Goal: Task Accomplishment & Management: Use online tool/utility

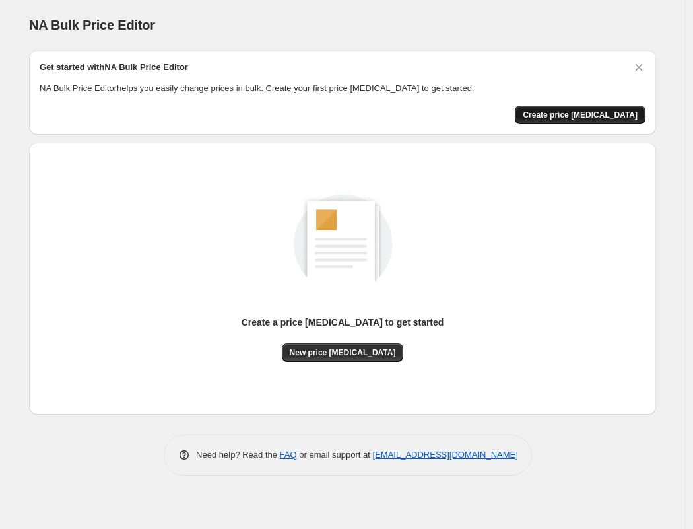
click at [575, 110] on span "Create price change job" at bounding box center [580, 115] width 115 height 11
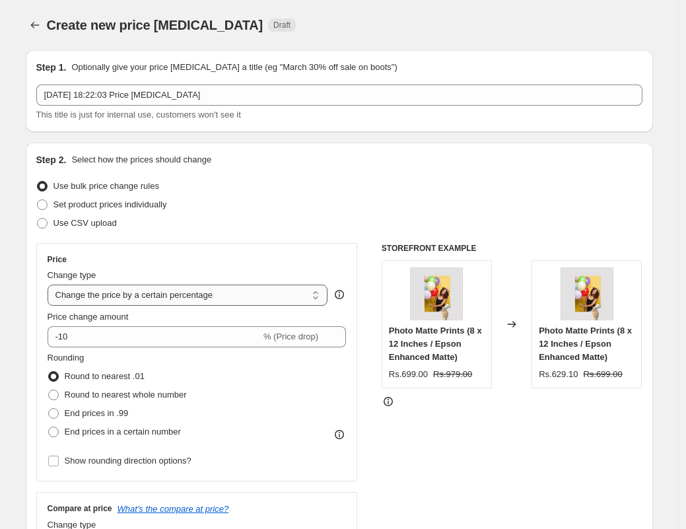
click at [118, 294] on select "Change the price to a certain amount Change the price by a certain amount Chang…" at bounding box center [188, 294] width 280 height 21
select select "to"
click at [51, 284] on select "Change the price to a certain amount Change the price by a certain amount Chang…" at bounding box center [188, 294] width 280 height 21
type input "80.00"
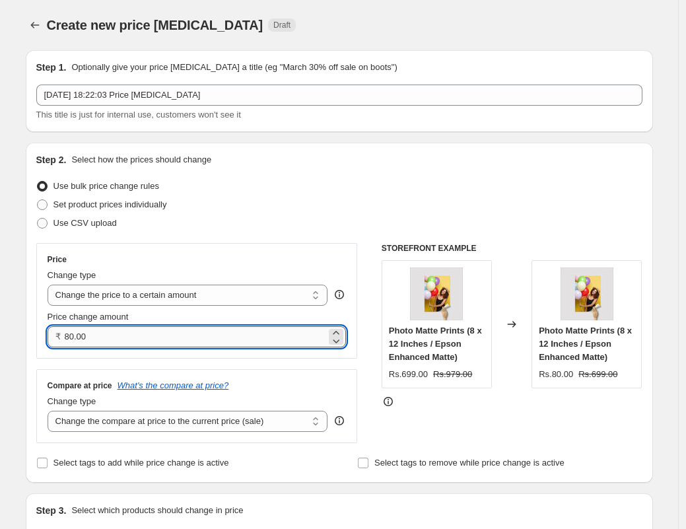
click at [102, 337] on input "80.00" at bounding box center [196, 336] width 262 height 21
click at [103, 337] on input "80.00" at bounding box center [196, 336] width 262 height 21
click at [102, 205] on span "Set product prices individually" at bounding box center [109, 204] width 113 height 10
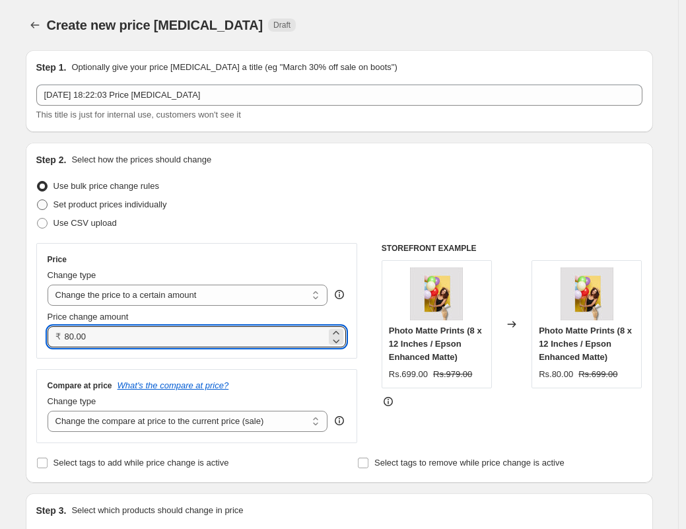
click at [38, 200] on input "Set product prices individually" at bounding box center [37, 199] width 1 height 1
radio input "true"
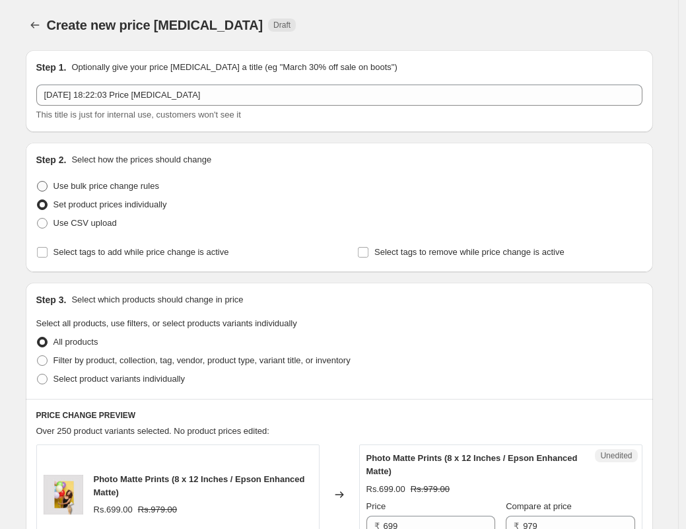
click at [107, 184] on span "Use bulk price change rules" at bounding box center [106, 186] width 106 height 10
click at [38, 181] on input "Use bulk price change rules" at bounding box center [37, 181] width 1 height 1
radio input "true"
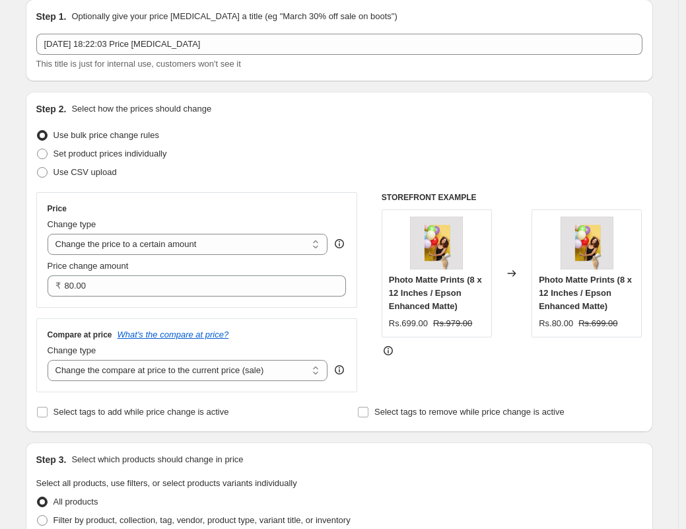
scroll to position [189, 0]
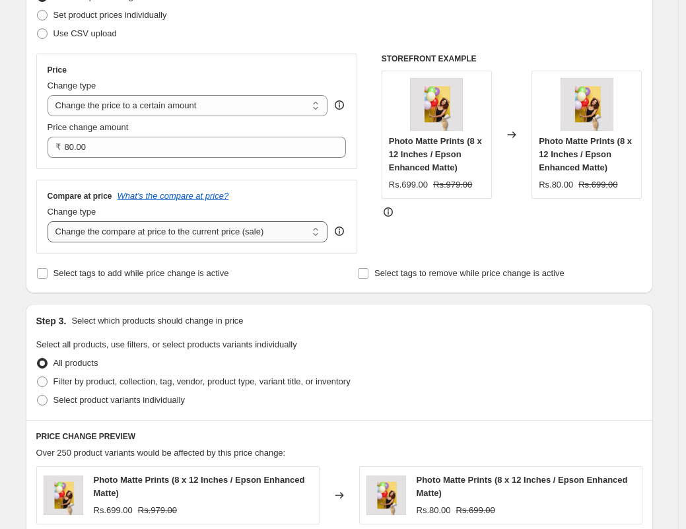
click at [160, 237] on select "Change the compare at price to the current price (sale) Change the compare at p…" at bounding box center [188, 231] width 280 height 21
click at [51, 221] on select "Change the compare at price to the current price (sale) Change the compare at p…" at bounding box center [188, 231] width 280 height 21
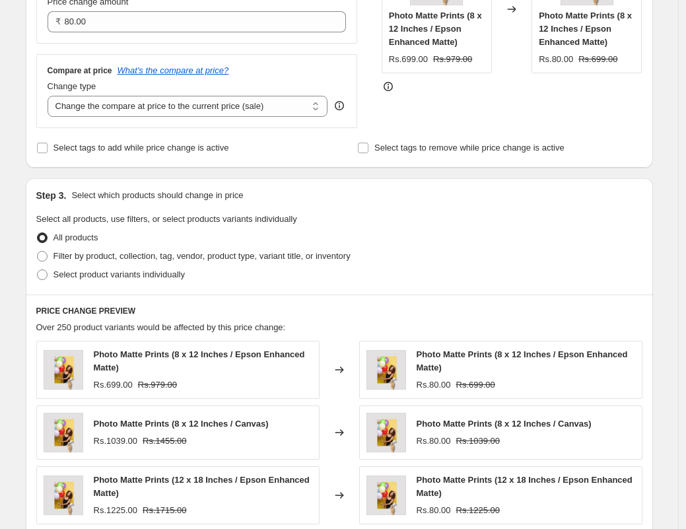
scroll to position [327, 0]
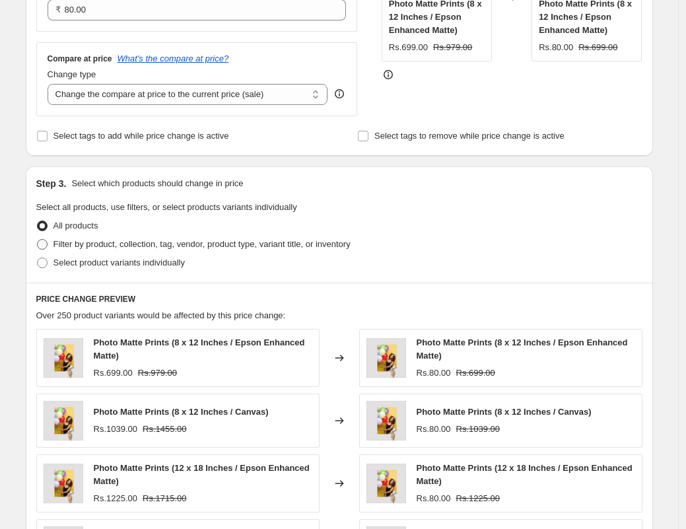
click at [112, 248] on span "Filter by product, collection, tag, vendor, product type, variant title, or inv…" at bounding box center [201, 244] width 297 height 10
click at [38, 240] on input "Filter by product, collection, tag, vendor, product type, variant title, or inv…" at bounding box center [37, 239] width 1 height 1
radio input "true"
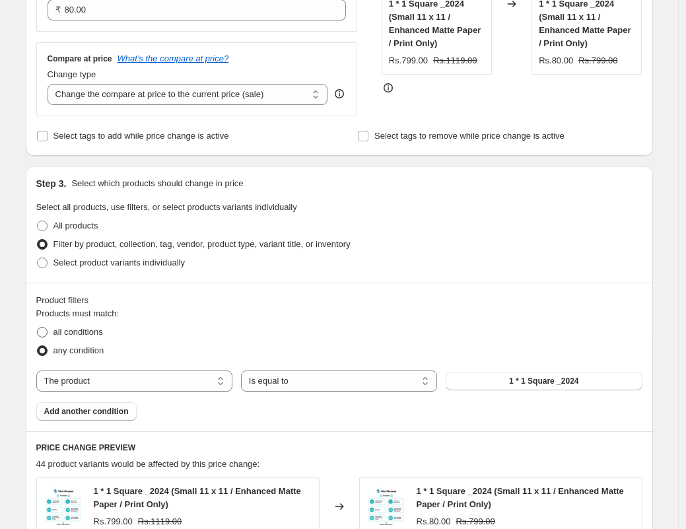
scroll to position [502, 0]
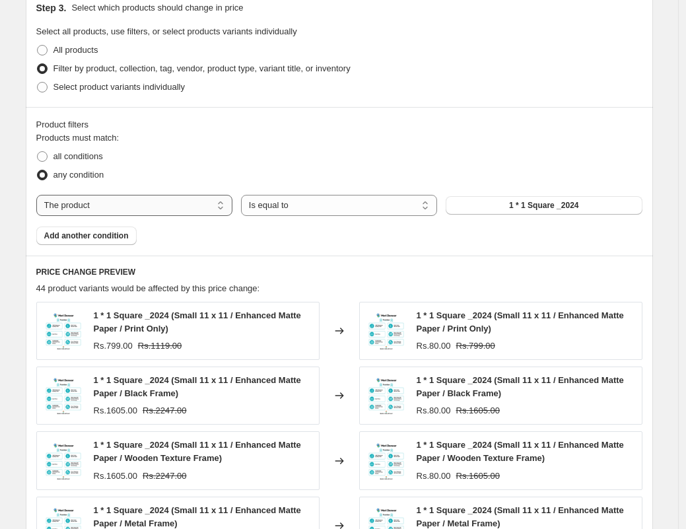
click at [162, 207] on select "The product The product's collection The product's tag The product's vendor The…" at bounding box center [134, 205] width 196 height 21
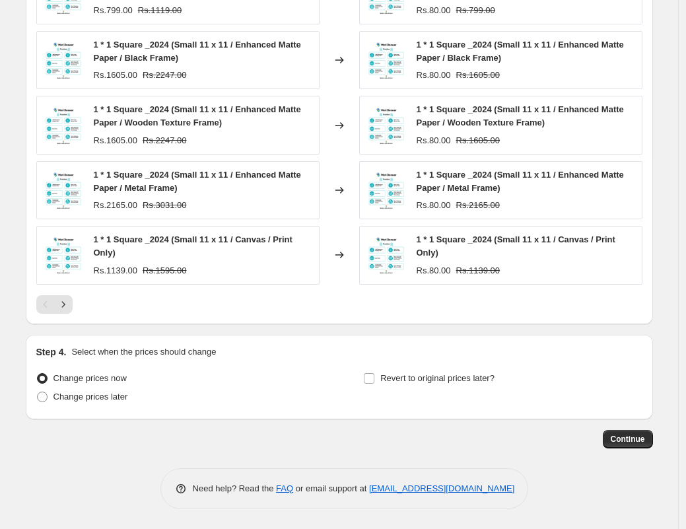
scroll to position [8, 0]
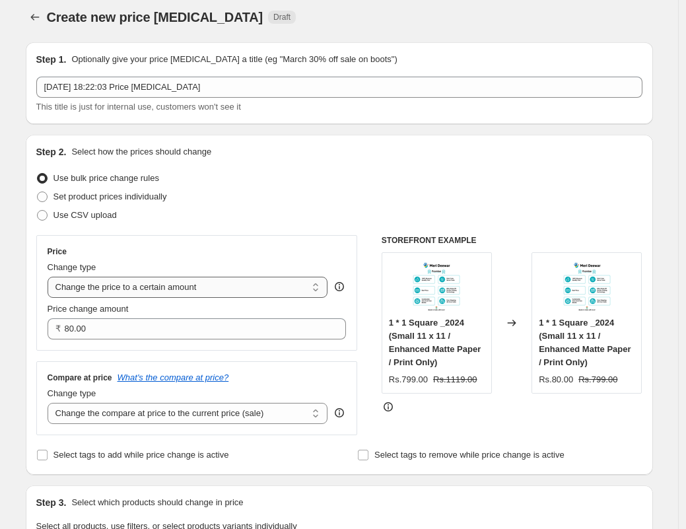
click at [180, 288] on select "Change the price to a certain amount Change the price by a certain amount Chang…" at bounding box center [188, 286] width 280 height 21
click at [51, 276] on select "Change the price to a certain amount Change the price by a certain amount Chang…" at bounding box center [188, 286] width 280 height 21
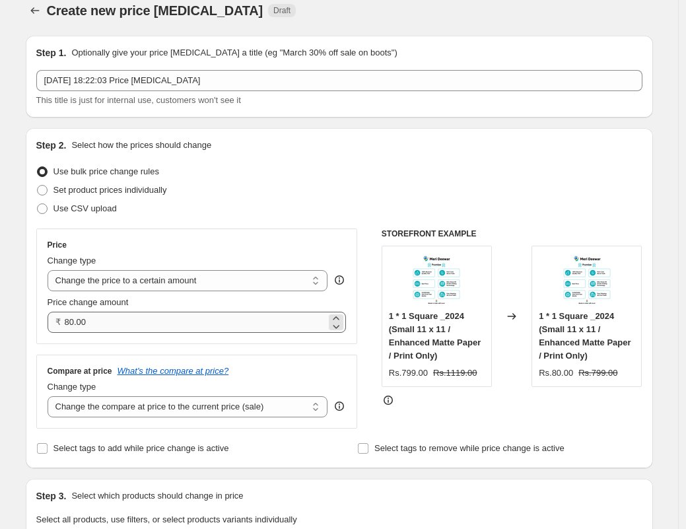
scroll to position [16, 0]
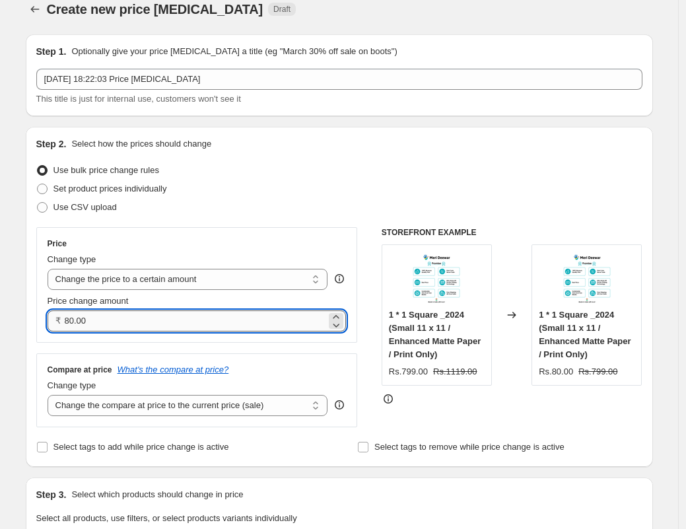
click at [160, 311] on input "80.00" at bounding box center [196, 320] width 262 height 21
click at [156, 282] on select "Change the price to a certain amount Change the price by a certain amount Chang…" at bounding box center [188, 279] width 280 height 21
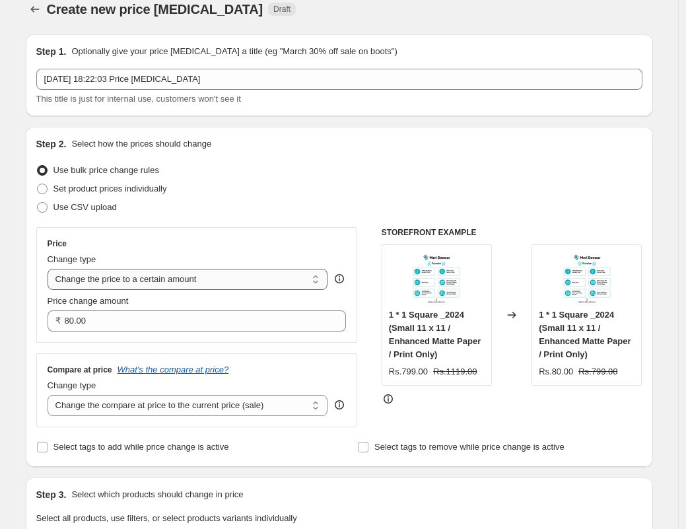
select select "by"
click at [51, 269] on select "Change the price to a certain amount Change the price by a certain amount Chang…" at bounding box center [188, 279] width 280 height 21
type input "-10.00"
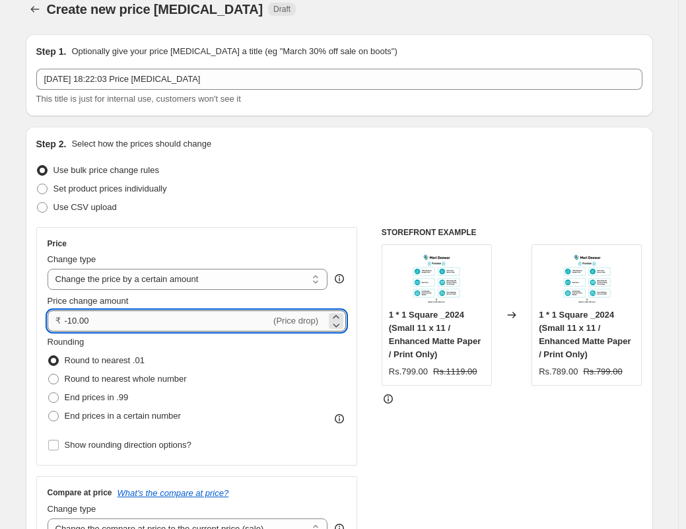
click at [141, 314] on input "-10.00" at bounding box center [168, 320] width 207 height 21
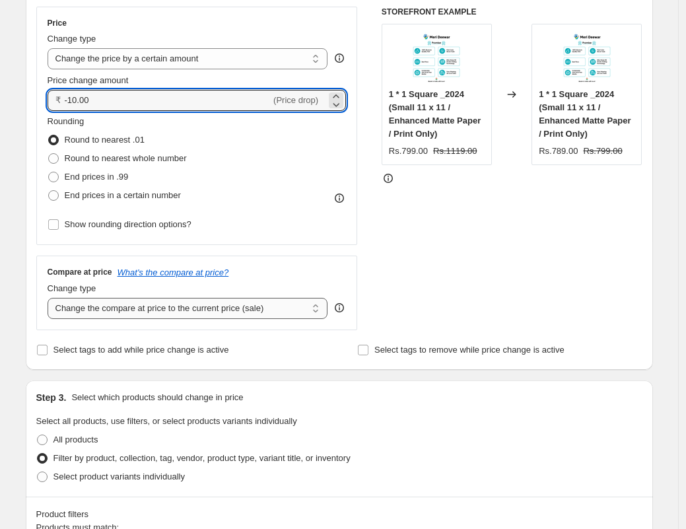
scroll to position [366, 0]
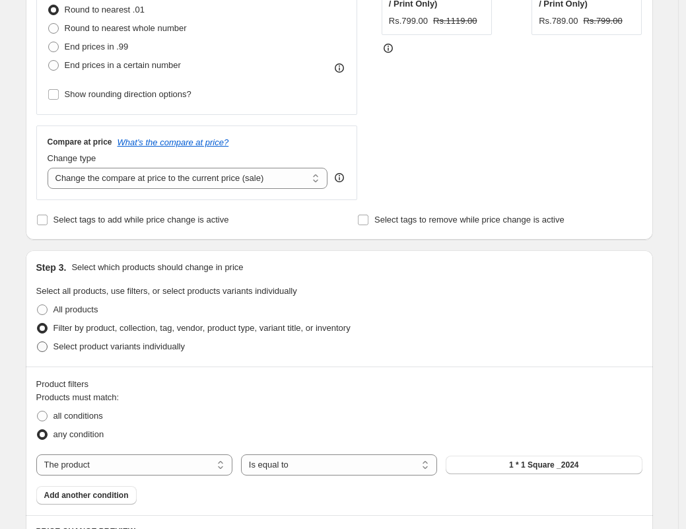
click at [108, 350] on span "Select product variants individually" at bounding box center [118, 346] width 131 height 10
click at [38, 342] on input "Select product variants individually" at bounding box center [37, 341] width 1 height 1
radio input "true"
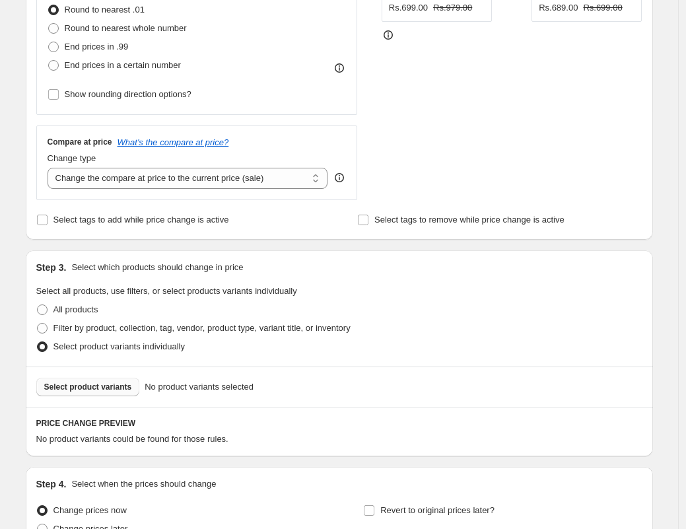
click at [121, 385] on span "Select product variants" at bounding box center [88, 386] width 88 height 11
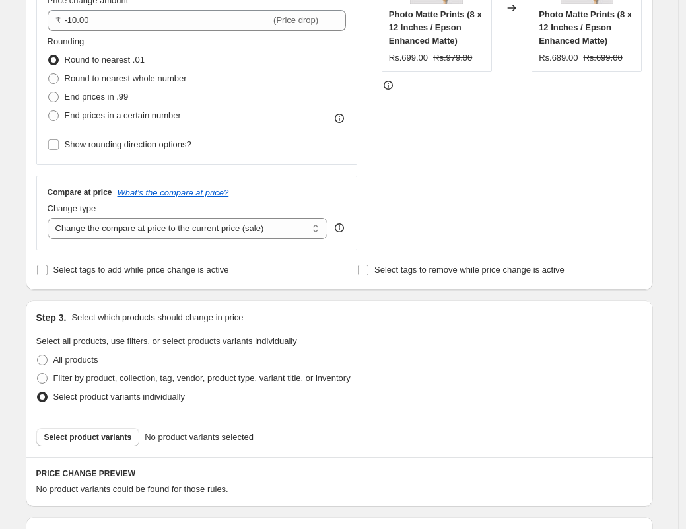
scroll to position [0, 0]
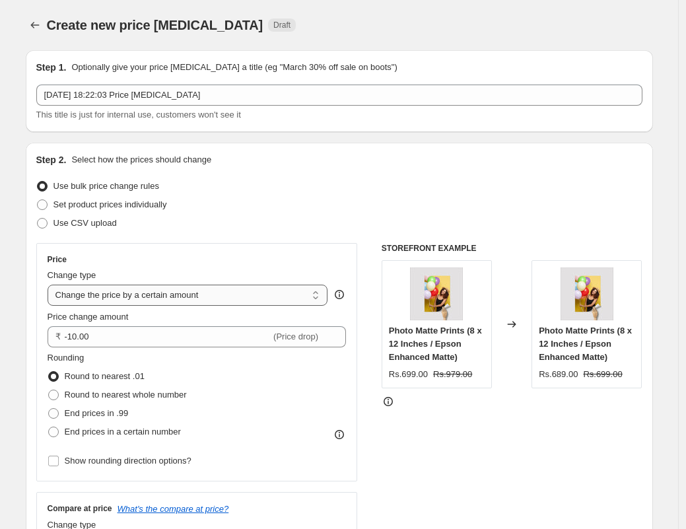
click at [163, 293] on select "Change the price to a certain amount Change the price by a certain amount Chang…" at bounding box center [188, 294] width 280 height 21
click at [109, 208] on span "Set product prices individually" at bounding box center [109, 204] width 113 height 10
click at [38, 200] on input "Set product prices individually" at bounding box center [37, 199] width 1 height 1
radio input "true"
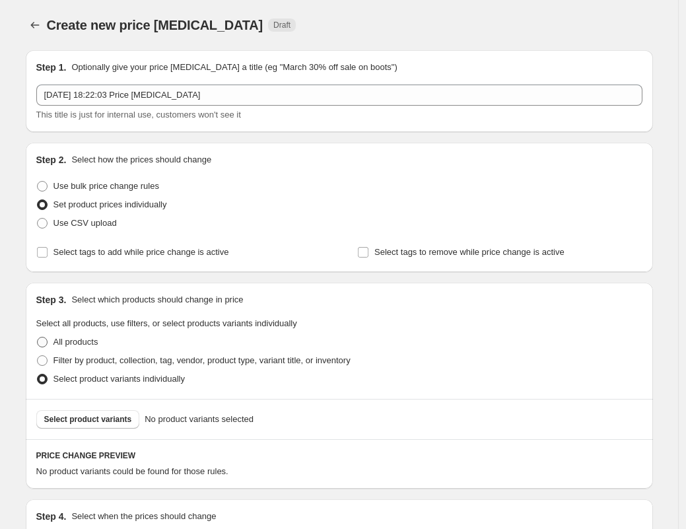
click at [98, 343] on span "All products" at bounding box center [75, 342] width 45 height 10
click at [38, 337] on input "All products" at bounding box center [37, 337] width 1 height 1
radio input "true"
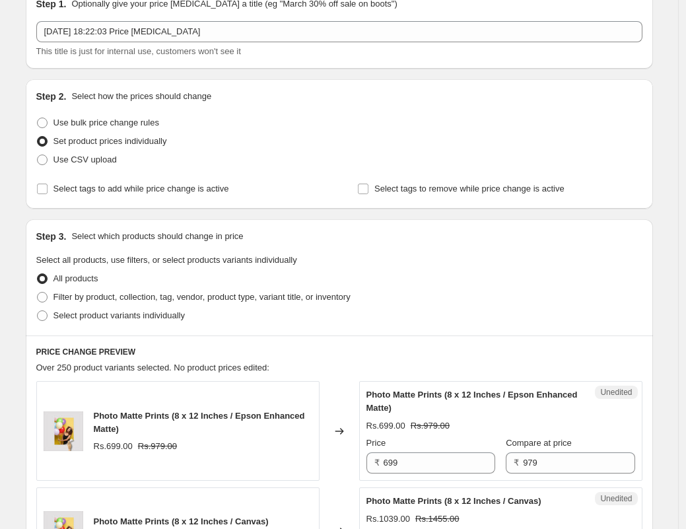
scroll to position [250, 0]
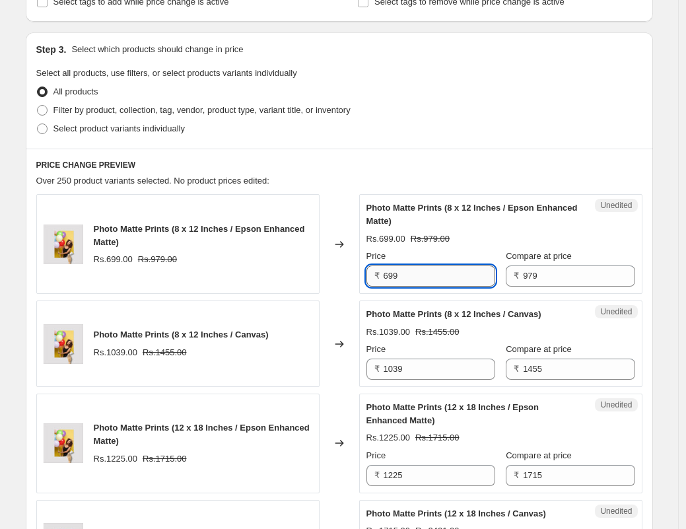
click at [432, 284] on input "699" at bounding box center [439, 275] width 112 height 21
click at [430, 282] on input "699" at bounding box center [439, 275] width 112 height 21
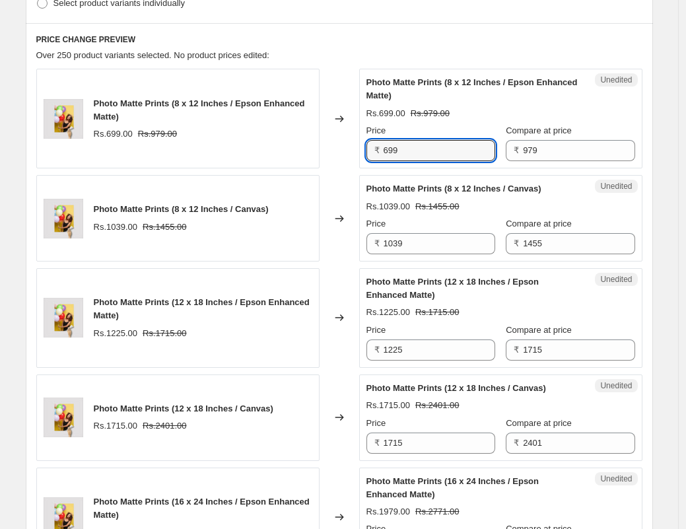
scroll to position [0, 0]
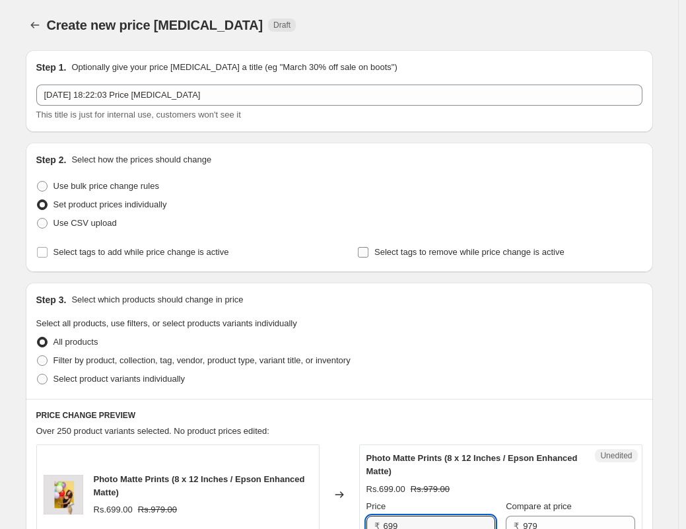
click at [373, 255] on label "Select tags to remove while price change is active" at bounding box center [460, 252] width 207 height 18
click at [368, 255] on input "Select tags to remove while price change is active" at bounding box center [363, 252] width 11 height 11
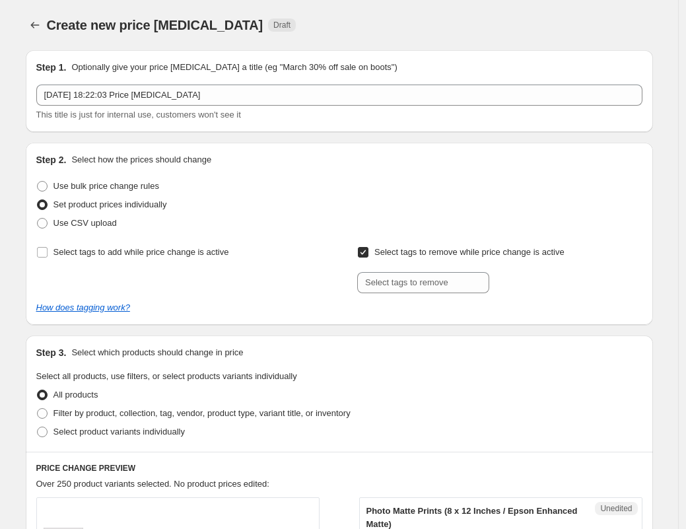
click at [368, 254] on input "Select tags to remove while price change is active" at bounding box center [363, 252] width 11 height 11
checkbox input "false"
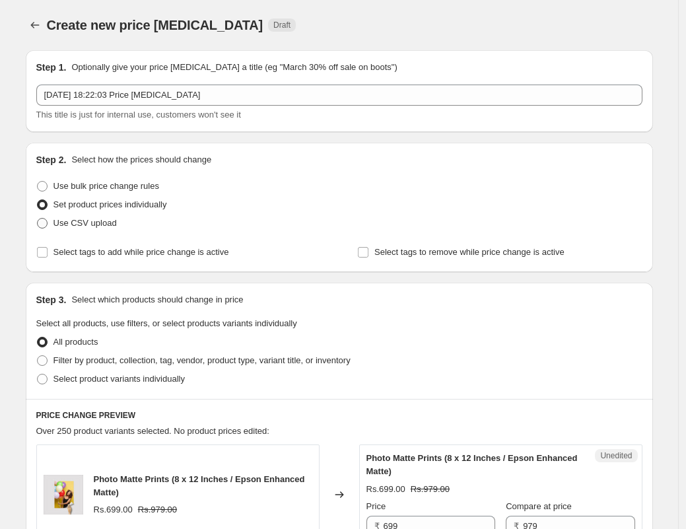
click at [73, 222] on span "Use CSV upload" at bounding box center [84, 223] width 63 height 10
click at [38, 218] on input "Use CSV upload" at bounding box center [37, 218] width 1 height 1
radio input "true"
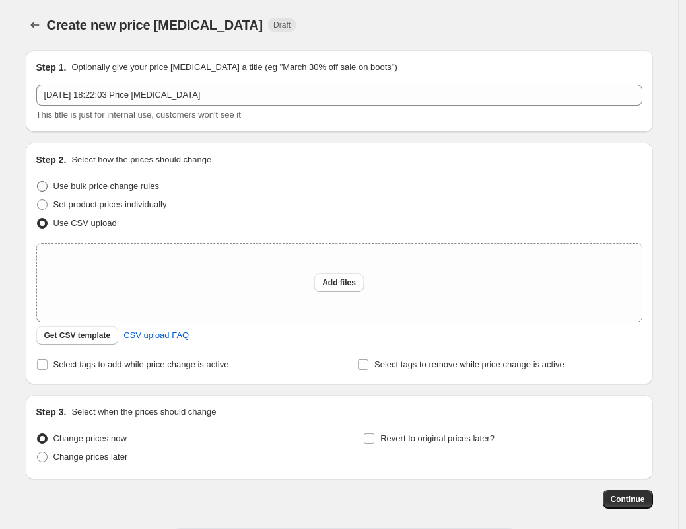
click at [73, 189] on span "Use bulk price change rules" at bounding box center [106, 186] width 106 height 10
click at [38, 181] on input "Use bulk price change rules" at bounding box center [37, 181] width 1 height 1
radio input "true"
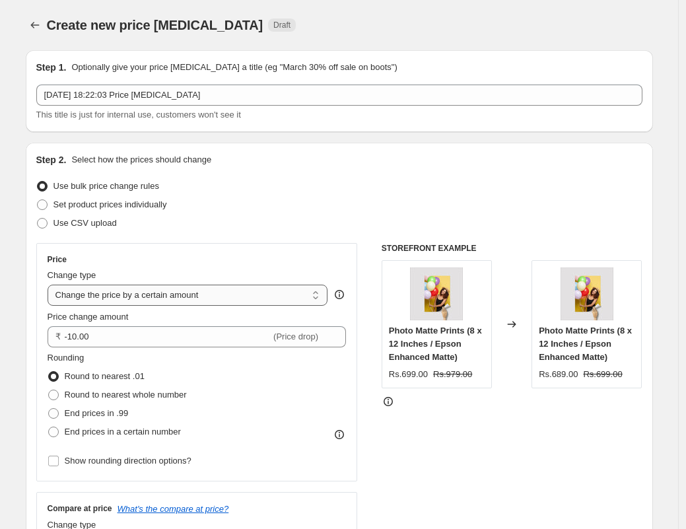
click at [137, 293] on select "Change the price to a certain amount Change the price by a certain amount Chang…" at bounding box center [188, 294] width 280 height 21
select select "bcap"
click at [51, 284] on select "Change the price to a certain amount Change the price by a certain amount Chang…" at bounding box center [188, 294] width 280 height 21
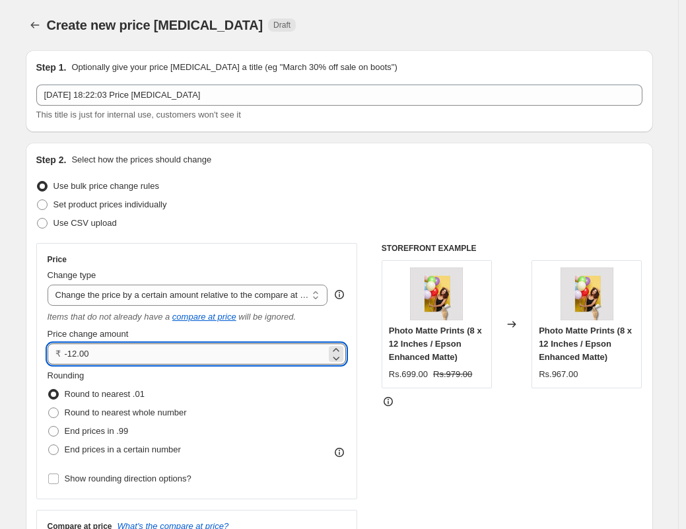
click at [113, 358] on input "-12.00" at bounding box center [196, 353] width 262 height 21
click at [137, 346] on input "-12.00" at bounding box center [196, 353] width 262 height 21
drag, startPoint x: 132, startPoint y: 352, endPoint x: 73, endPoint y: 354, distance: 59.4
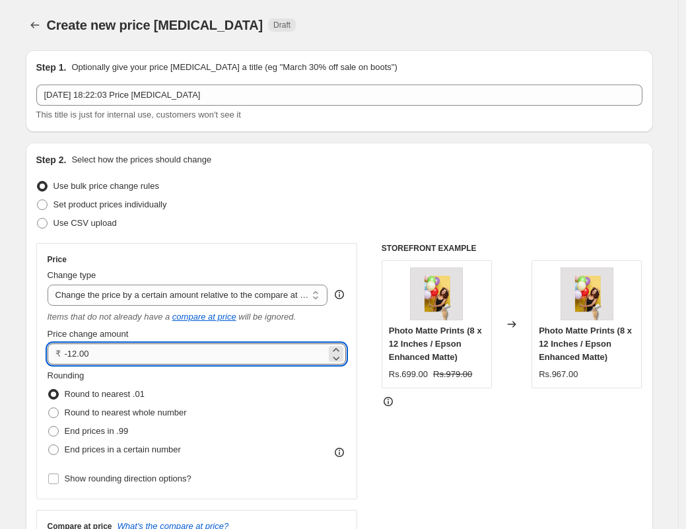
click at [73, 354] on input "-12.00" at bounding box center [196, 353] width 262 height 21
click at [99, 354] on input "-12.00" at bounding box center [196, 353] width 262 height 21
click at [99, 355] on input "-12.00" at bounding box center [196, 353] width 262 height 21
click at [100, 355] on input "-12.00" at bounding box center [196, 353] width 262 height 21
drag, startPoint x: 102, startPoint y: 348, endPoint x: 75, endPoint y: 349, distance: 27.1
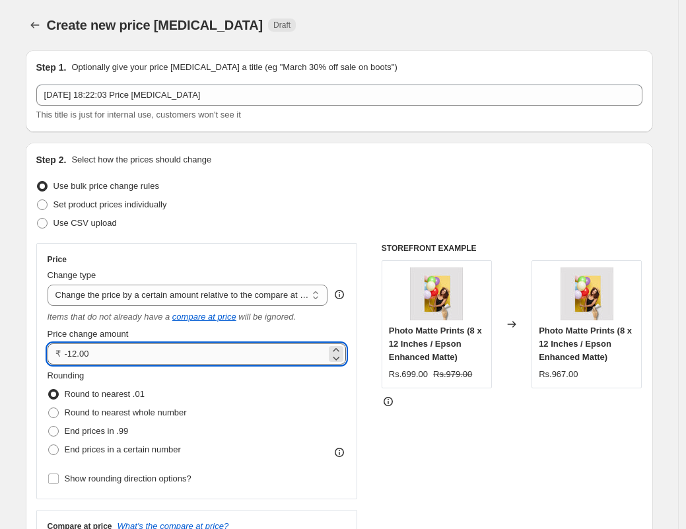
click at [75, 349] on input "-12.00" at bounding box center [196, 353] width 262 height 21
click at [213, 405] on div "Rounding Round to nearest .01 Round to nearest whole number End prices in .99 E…" at bounding box center [197, 414] width 299 height 90
click at [71, 352] on input "-176.00" at bounding box center [196, 353] width 262 height 21
click at [141, 373] on fieldset "Rounding Round to nearest .01 Round to nearest whole number End prices in .99 E…" at bounding box center [117, 414] width 139 height 90
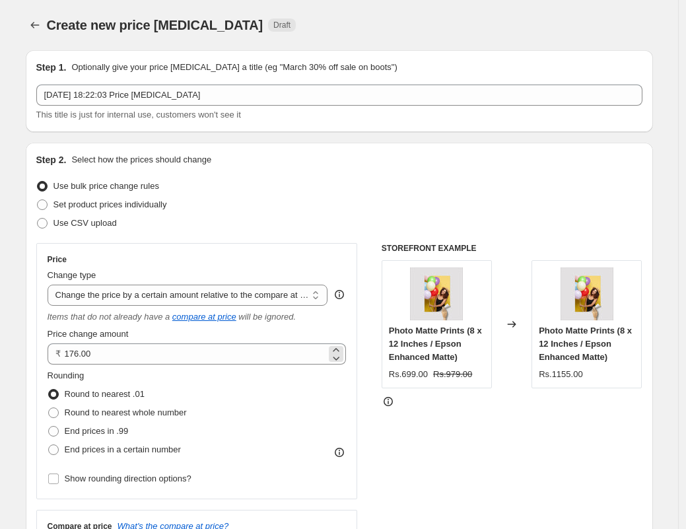
click at [64, 354] on div "₹ 176.00" at bounding box center [197, 353] width 299 height 21
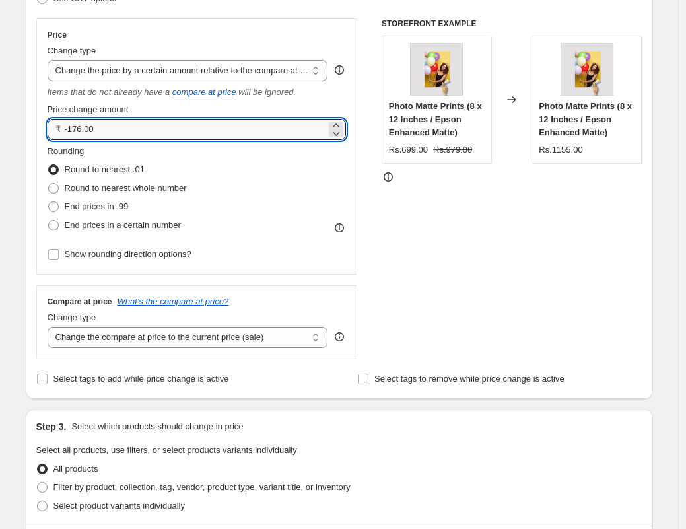
scroll to position [225, 0]
type input "-176.00"
click at [126, 336] on select "Change the compare at price to the current price (sale) Change the compare at p…" at bounding box center [188, 336] width 280 height 21
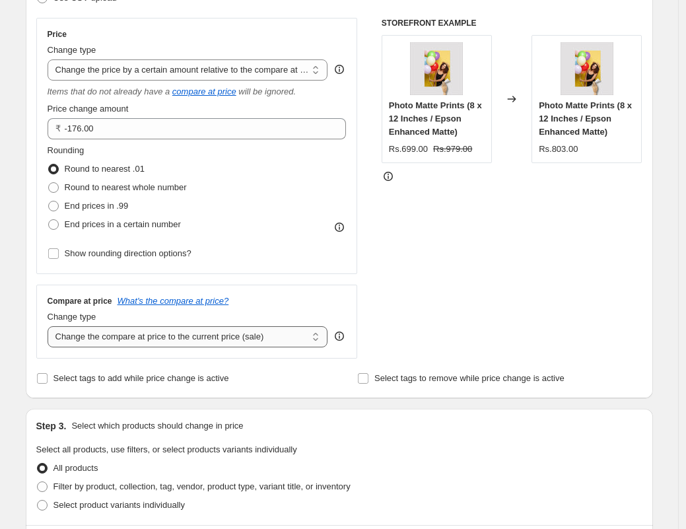
click at [51, 326] on select "Change the compare at price to the current price (sale) Change the compare at p…" at bounding box center [188, 336] width 280 height 21
click at [96, 489] on span "Filter by product, collection, tag, vendor, product type, variant title, or inv…" at bounding box center [201, 486] width 297 height 10
click at [38, 482] on input "Filter by product, collection, tag, vendor, product type, variant title, or inv…" at bounding box center [37, 481] width 1 height 1
radio input "true"
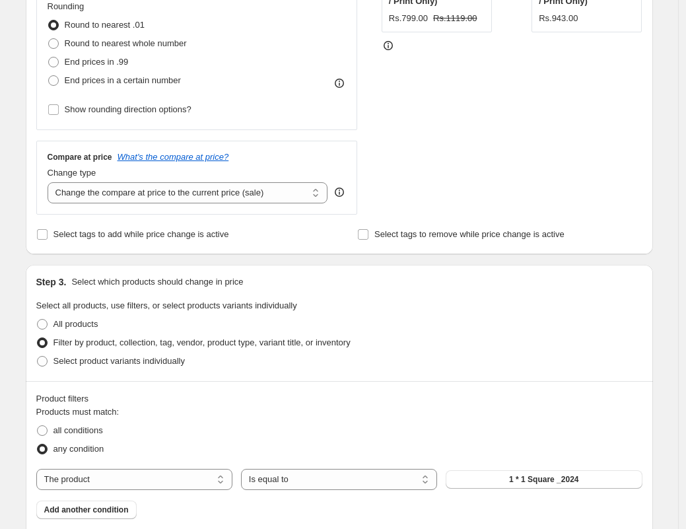
scroll to position [375, 0]
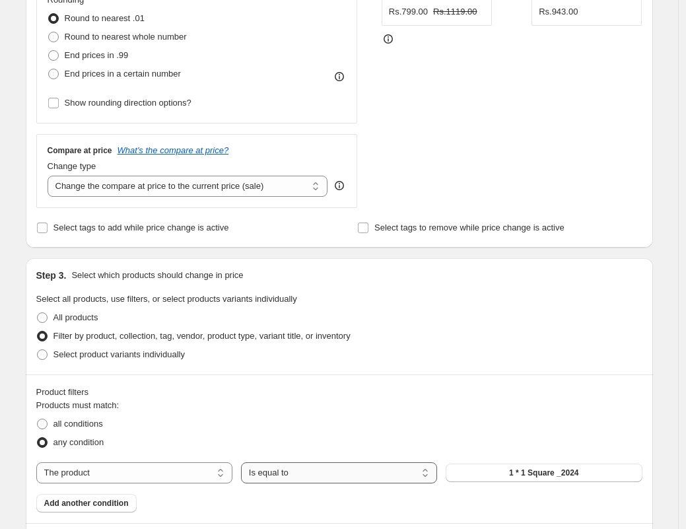
click at [285, 471] on select "Is equal to Is not equal to" at bounding box center [339, 472] width 196 height 21
click at [244, 462] on select "Is equal to Is not equal to" at bounding box center [339, 472] width 196 height 21
click at [67, 469] on select "The product The product's collection The product's tag The product's vendor The…" at bounding box center [134, 472] width 196 height 21
select select "collection"
click at [361, 467] on select "Is equal to Is not equal to" at bounding box center [339, 472] width 196 height 21
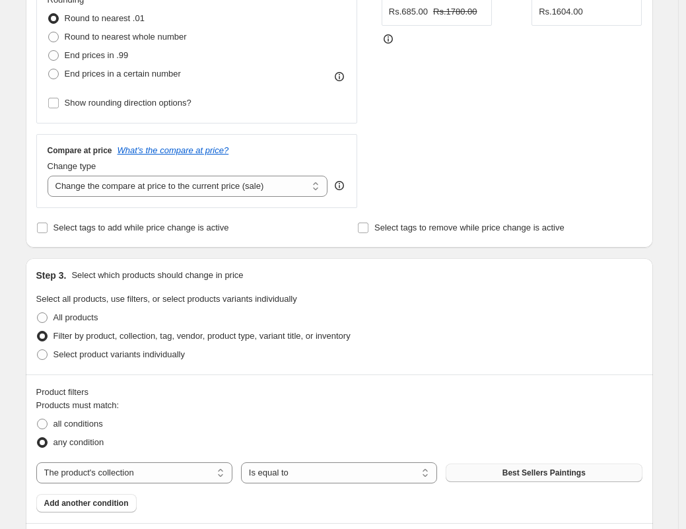
click at [571, 474] on span "Best Sellers Paintings" at bounding box center [543, 472] width 83 height 11
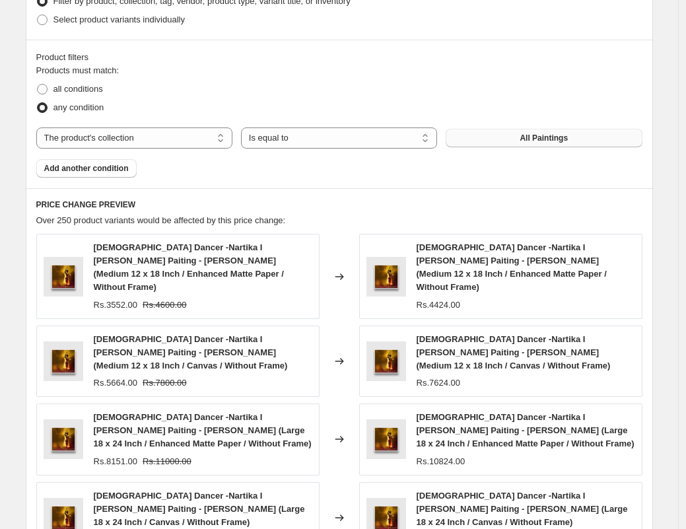
scroll to position [524, 0]
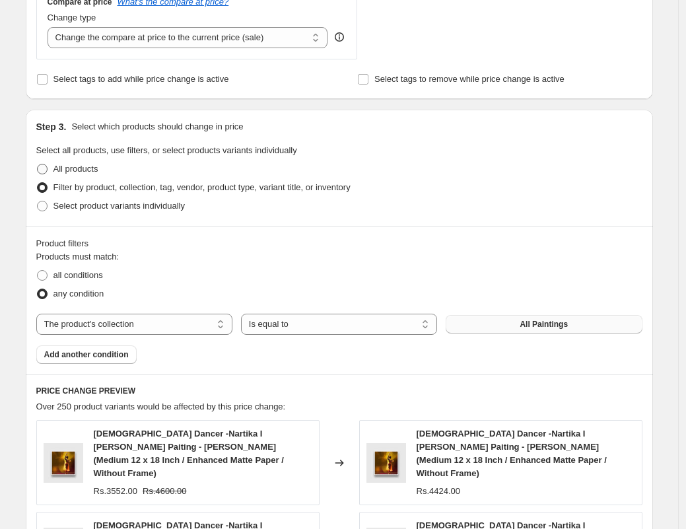
click at [90, 168] on span "All products" at bounding box center [75, 169] width 45 height 10
click at [38, 164] on input "All products" at bounding box center [37, 164] width 1 height 1
radio input "true"
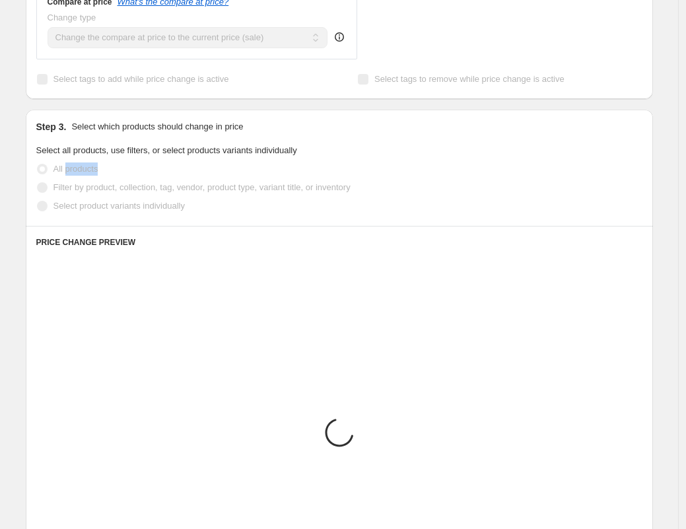
click at [90, 168] on span "All products" at bounding box center [75, 169] width 45 height 10
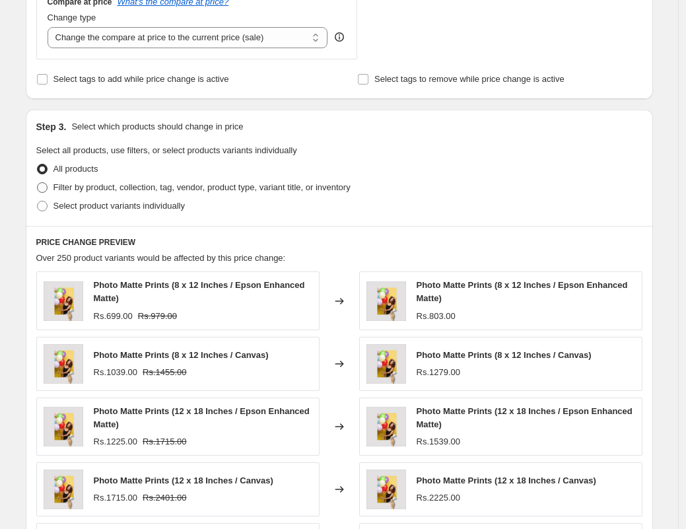
click at [84, 193] on span "Filter by product, collection, tag, vendor, product type, variant title, or inv…" at bounding box center [201, 187] width 297 height 13
click at [38, 183] on input "Filter by product, collection, tag, vendor, product type, variant title, or inv…" at bounding box center [37, 182] width 1 height 1
radio input "true"
select select "collection"
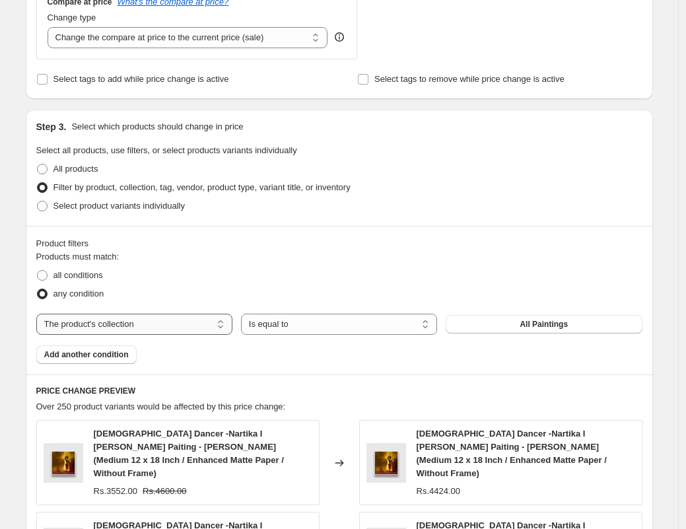
click at [153, 328] on select "The product The product's collection The product's tag The product's vendor The…" at bounding box center [134, 323] width 196 height 21
click at [40, 313] on select "The product The product's collection The product's tag The product's vendor The…" at bounding box center [134, 323] width 196 height 21
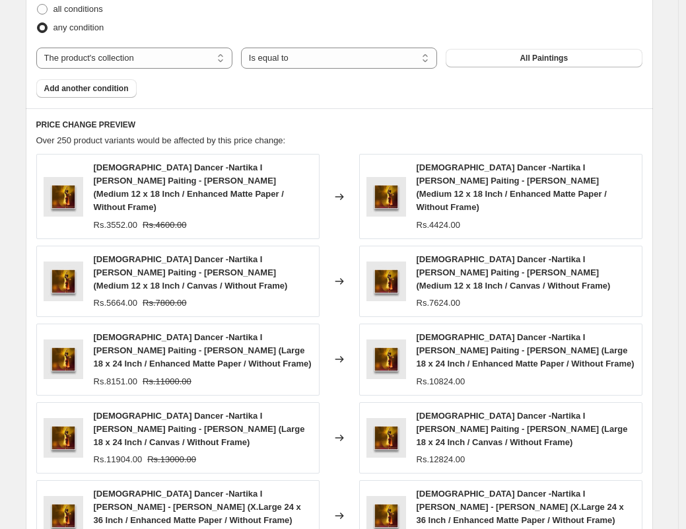
scroll to position [771, 0]
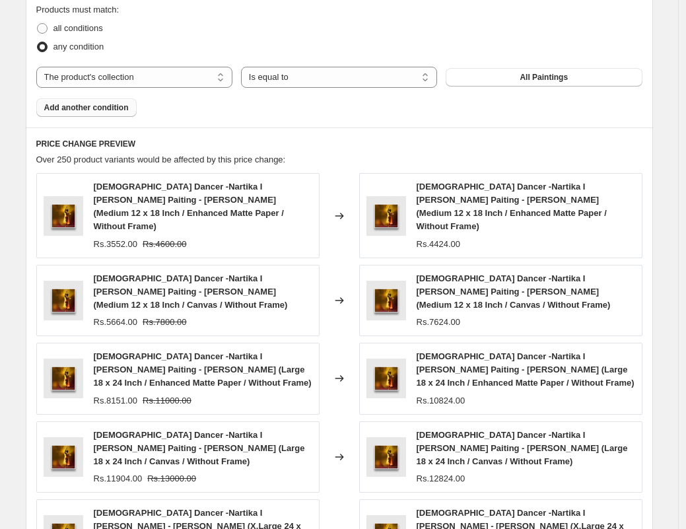
click at [90, 106] on span "Add another condition" at bounding box center [86, 107] width 84 height 11
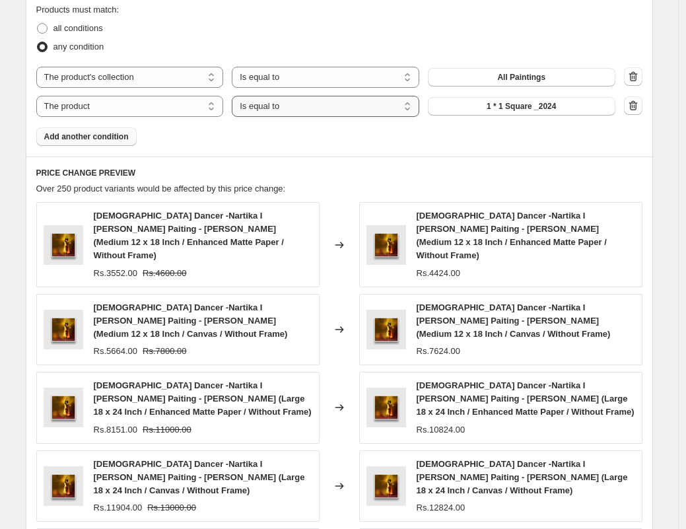
click at [337, 110] on select "Is equal to Is not equal to" at bounding box center [325, 106] width 187 height 21
click at [143, 113] on select "The product The product's collection The product's tag The product's vendor The…" at bounding box center [129, 106] width 187 height 21
select select "title"
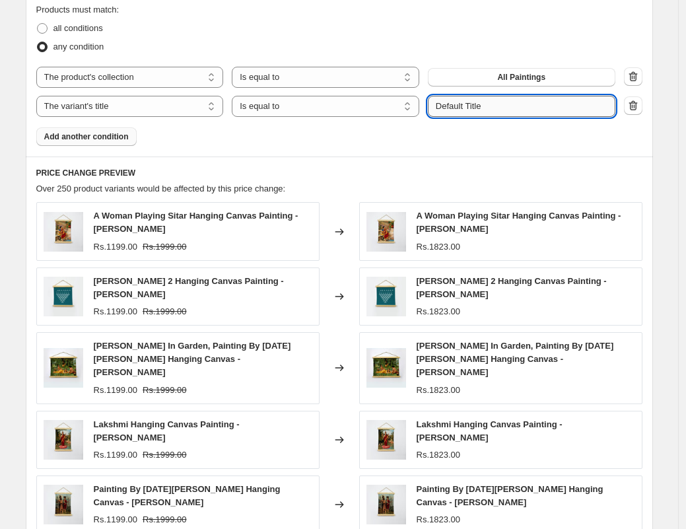
click at [467, 107] on input "Default Title" at bounding box center [521, 106] width 187 height 21
click at [467, 109] on input "Default Title" at bounding box center [521, 106] width 187 height 21
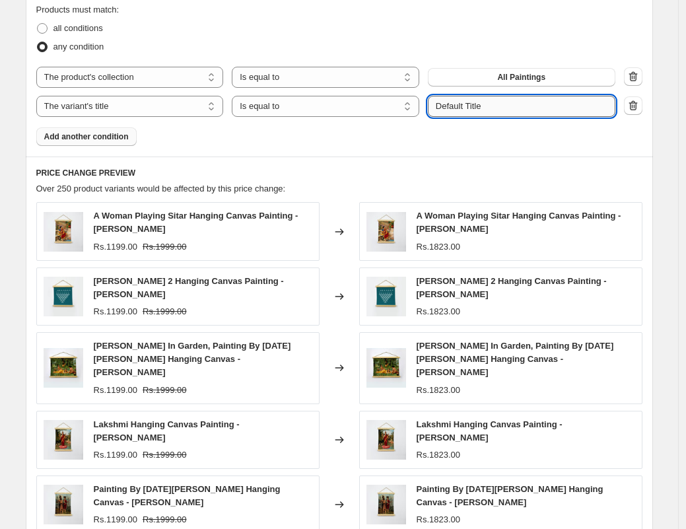
click at [467, 109] on input "Default Title" at bounding box center [521, 106] width 187 height 21
paste input "Mini 5 x 8"
type input "Mini 5 x 8"
click at [407, 131] on div "Products must match: all conditions any condition The product The product's col…" at bounding box center [339, 74] width 606 height 143
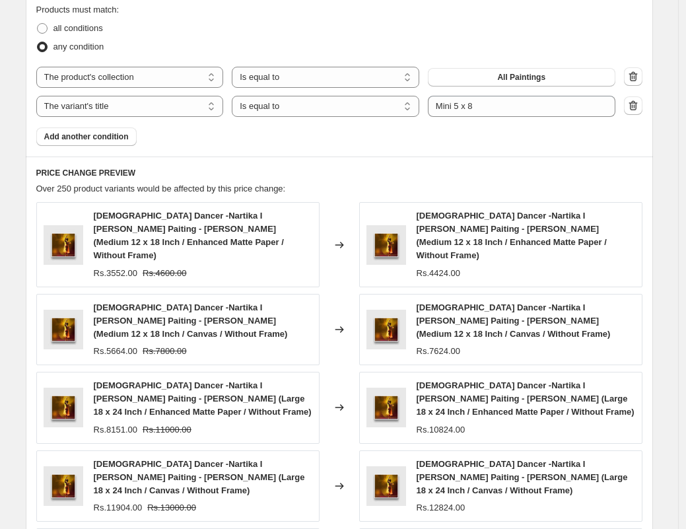
drag, startPoint x: 98, startPoint y: 137, endPoint x: 207, endPoint y: 131, distance: 108.4
click at [207, 131] on div "Products must match: all conditions any condition The product The product's col…" at bounding box center [339, 74] width 606 height 143
click at [71, 31] on span "all conditions" at bounding box center [77, 28] width 49 height 10
click at [38, 24] on input "all conditions" at bounding box center [37, 23] width 1 height 1
radio input "true"
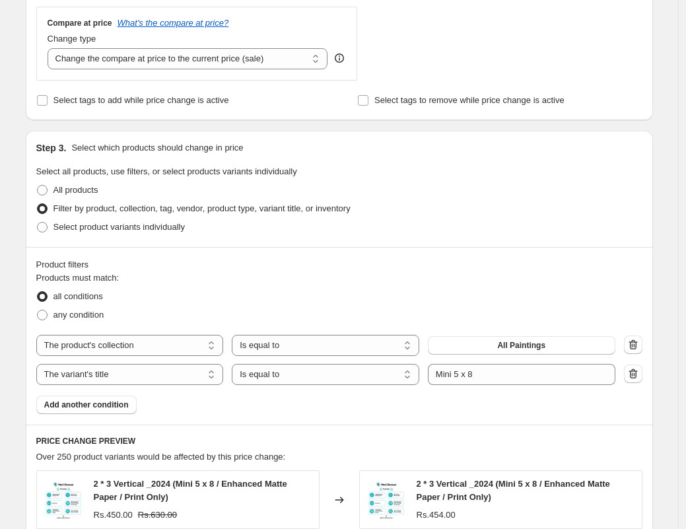
scroll to position [482, 0]
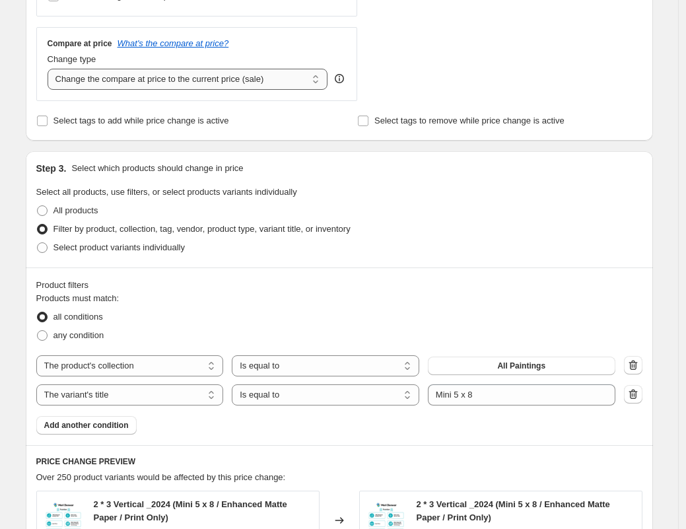
click at [214, 79] on select "Change the compare at price to the current price (sale) Change the compare at p…" at bounding box center [188, 79] width 280 height 21
select select "pp"
click at [51, 69] on select "Change the compare at price to the current price (sale) Change the compare at p…" at bounding box center [188, 79] width 280 height 21
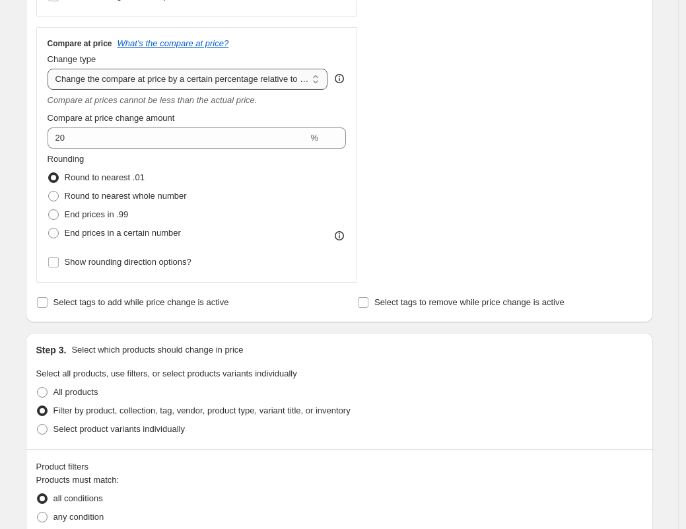
click at [189, 77] on select "Change the compare at price to the current price (sale) Change the compare at p…" at bounding box center [188, 79] width 280 height 21
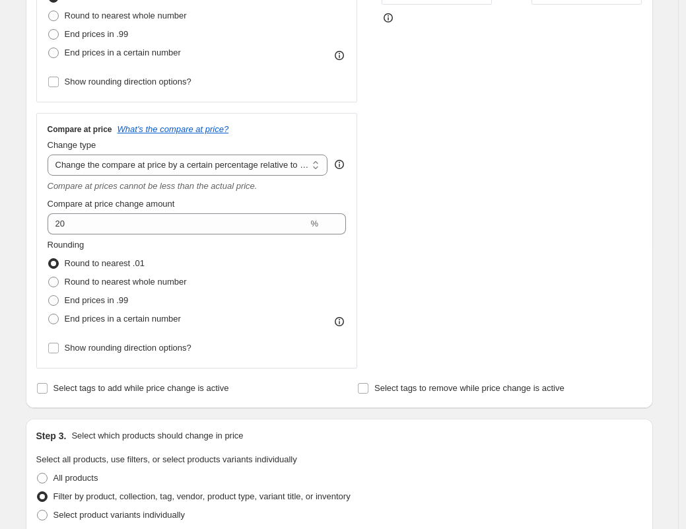
scroll to position [201, 0]
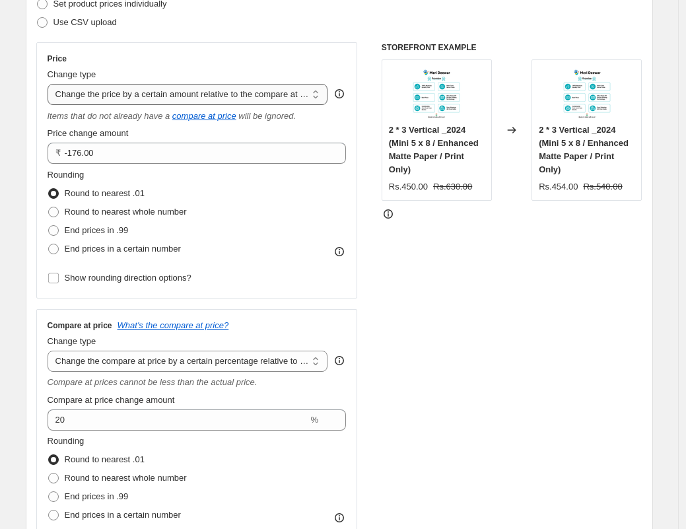
click at [159, 96] on select "Change the price to a certain amount Change the price by a certain amount Chang…" at bounding box center [188, 94] width 280 height 21
select select "percentage"
click at [51, 84] on select "Change the price to a certain amount Change the price by a certain amount Chang…" at bounding box center [188, 94] width 280 height 21
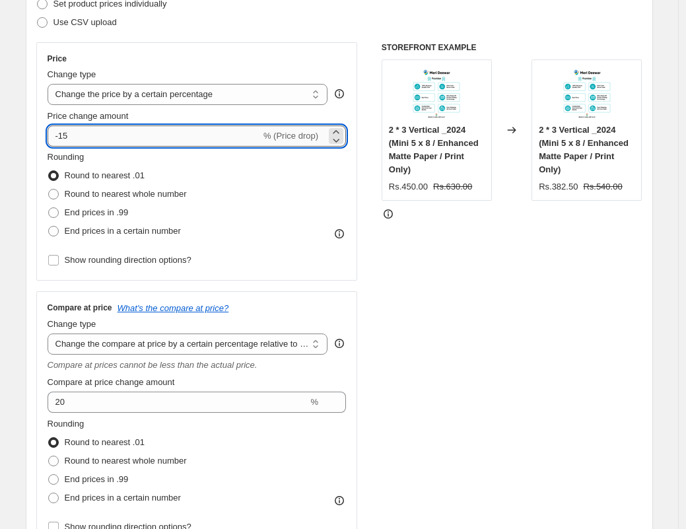
drag, startPoint x: 119, startPoint y: 143, endPoint x: 65, endPoint y: 141, distance: 54.2
click at [65, 141] on input "-15" at bounding box center [154, 135] width 213 height 21
drag, startPoint x: 86, startPoint y: 141, endPoint x: 28, endPoint y: 135, distance: 58.4
click at [174, 95] on select "Change the price to a certain amount Change the price by a certain amount Chang…" at bounding box center [188, 94] width 280 height 21
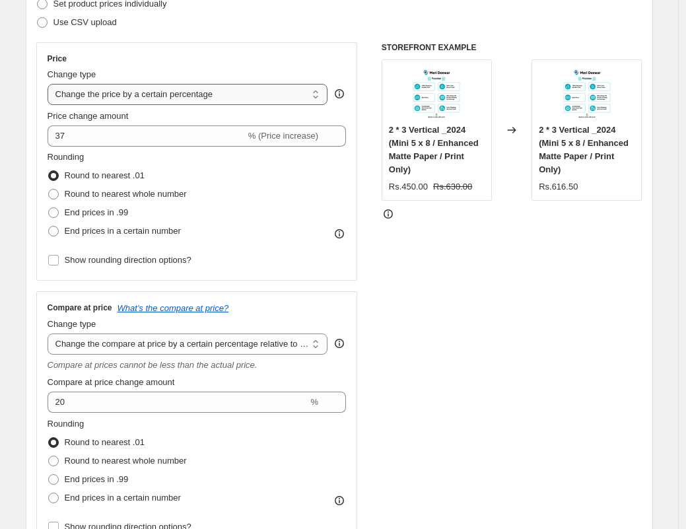
click at [51, 84] on select "Change the price to a certain amount Change the price by a certain amount Chang…" at bounding box center [188, 94] width 280 height 21
click at [187, 174] on div "Round to nearest .01" at bounding box center [117, 175] width 139 height 18
click at [256, 141] on span "% (Price increase)" at bounding box center [283, 136] width 70 height 10
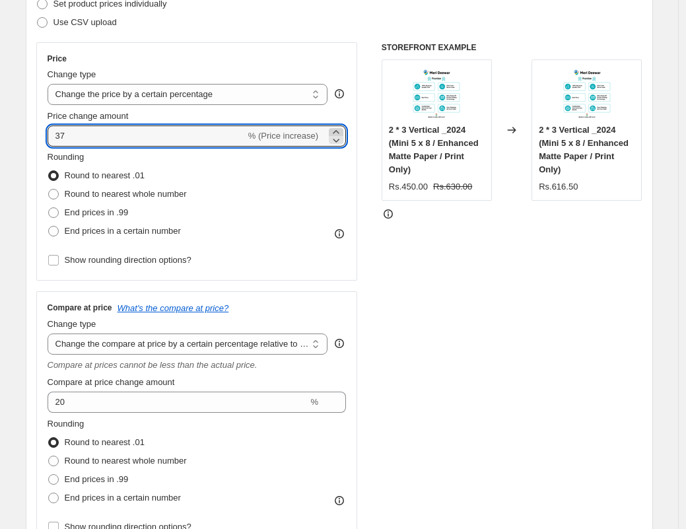
click at [340, 127] on icon at bounding box center [335, 131] width 13 height 13
click at [338, 132] on icon at bounding box center [335, 131] width 13 height 13
type input "39"
drag, startPoint x: 184, startPoint y: 140, endPoint x: 25, endPoint y: 131, distance: 159.3
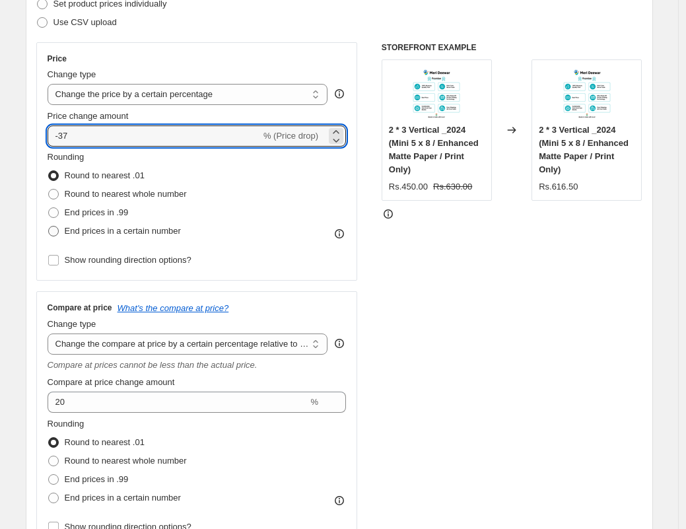
type input "-37"
click at [96, 234] on span "End prices in a certain number" at bounding box center [123, 231] width 116 height 10
click at [49, 226] on input "End prices in a certain number" at bounding box center [48, 226] width 1 height 1
radio input "true"
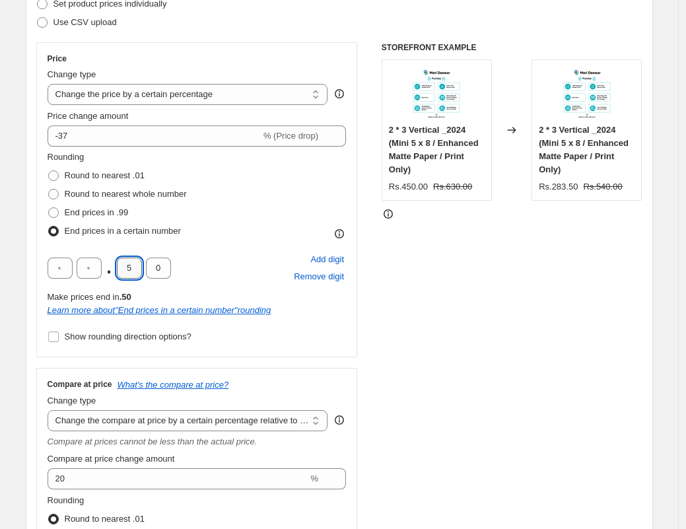
drag, startPoint x: 135, startPoint y: 267, endPoint x: 123, endPoint y: 263, distance: 12.3
click at [123, 263] on input "5" at bounding box center [129, 267] width 25 height 21
type input "0"
drag, startPoint x: 96, startPoint y: 263, endPoint x: 86, endPoint y: 262, distance: 10.6
click at [86, 262] on input "text" at bounding box center [89, 267] width 25 height 21
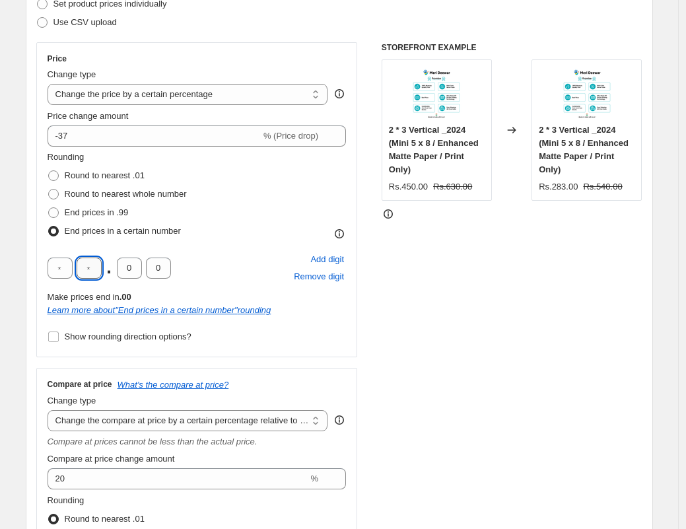
type input "0"
click at [65, 269] on input "text" at bounding box center [60, 267] width 25 height 21
type input "9"
drag, startPoint x: 97, startPoint y: 267, endPoint x: 82, endPoint y: 265, distance: 14.7
click at [82, 265] on input "0" at bounding box center [89, 267] width 25 height 21
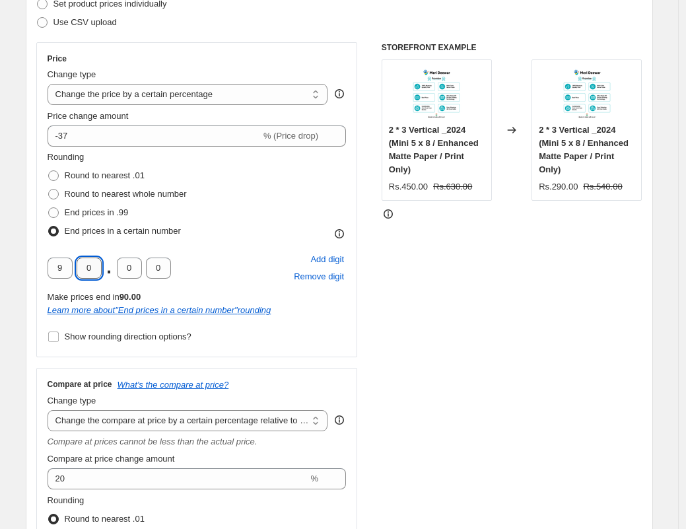
type input "9"
click at [216, 243] on div "Rounding Round to nearest .01 Round to nearest whole number End prices in .99 E…" at bounding box center [197, 247] width 299 height 195
click at [129, 197] on span "Round to nearest whole number" at bounding box center [126, 194] width 122 height 10
click at [49, 189] on input "Round to nearest whole number" at bounding box center [48, 189] width 1 height 1
radio input "true"
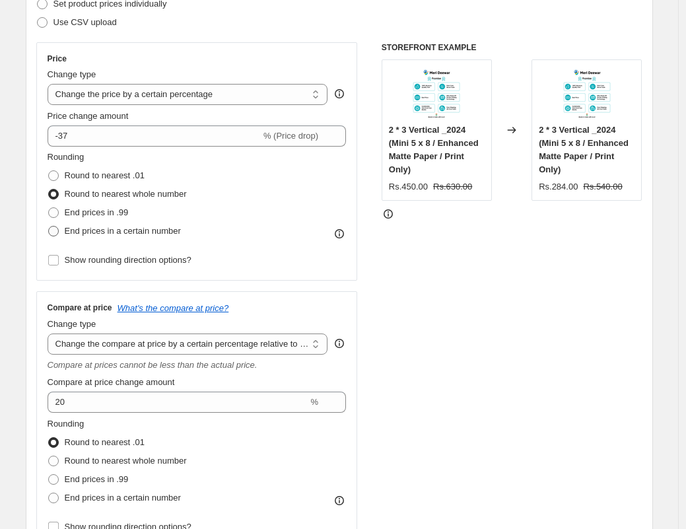
click at [108, 234] on span "End prices in a certain number" at bounding box center [123, 231] width 116 height 10
click at [49, 226] on input "End prices in a certain number" at bounding box center [48, 226] width 1 height 1
radio input "true"
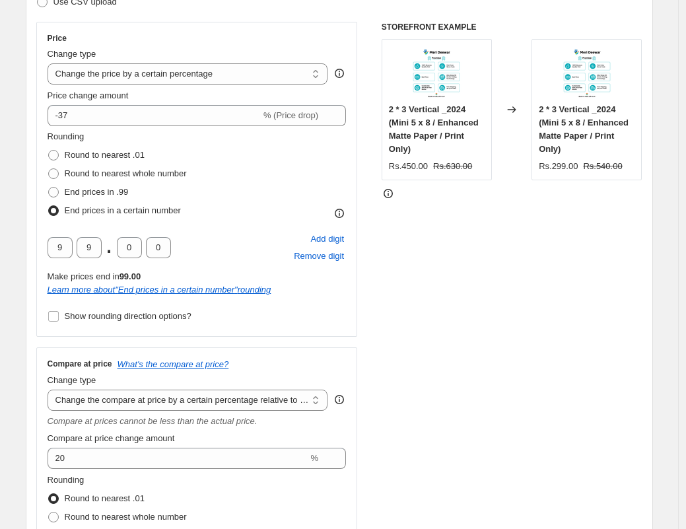
scroll to position [234, 0]
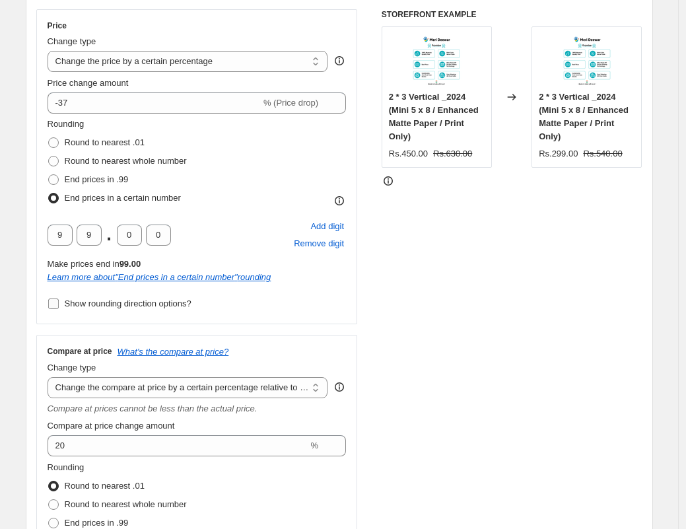
click at [117, 305] on span "Show rounding direction options?" at bounding box center [128, 303] width 127 height 10
click at [59, 305] on input "Show rounding direction options?" at bounding box center [53, 303] width 11 height 11
checkbox input "true"
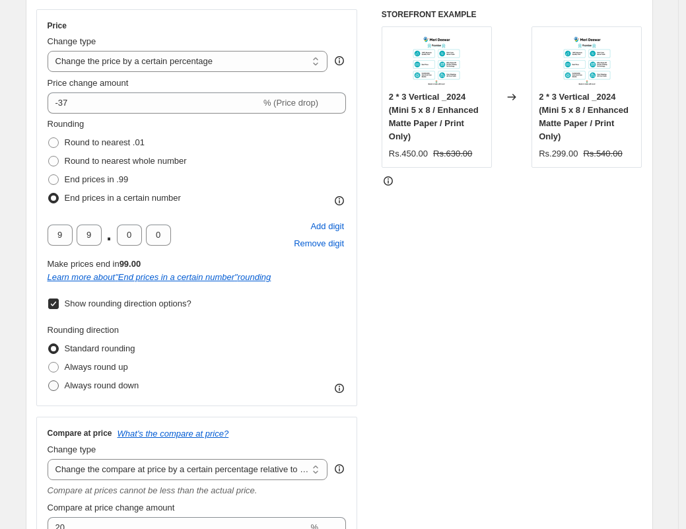
click at [102, 385] on span "Always round down" at bounding box center [102, 385] width 75 height 10
click at [49, 381] on input "Always round down" at bounding box center [48, 380] width 1 height 1
radio input "true"
click at [397, 288] on div "STOREFRONT EXAMPLE 2 * 3 Vertical _2024 (Mini 5 x 8 / Enhanced Matte Paper / Pr…" at bounding box center [511, 340] width 261 height 663
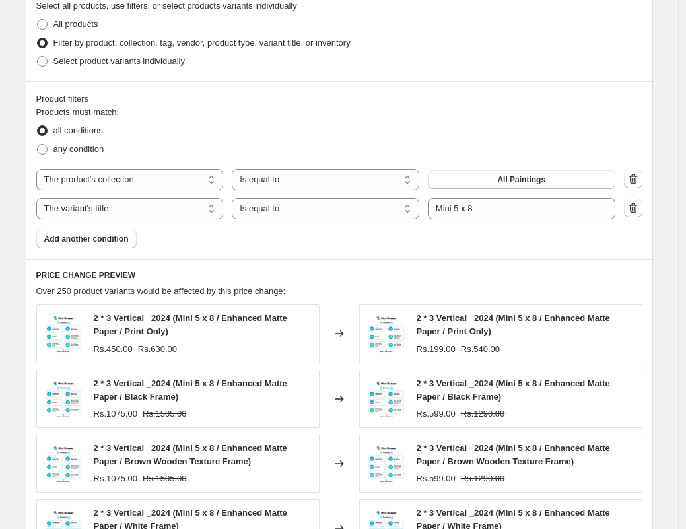
scroll to position [988, 0]
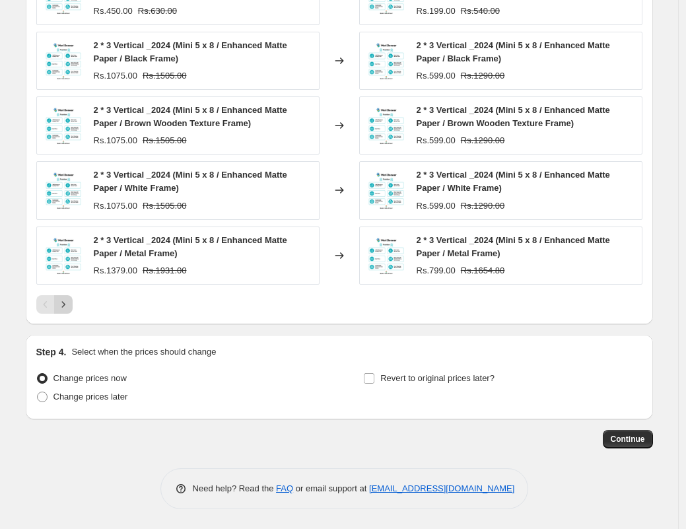
click at [66, 304] on icon "Next" at bounding box center [63, 304] width 13 height 13
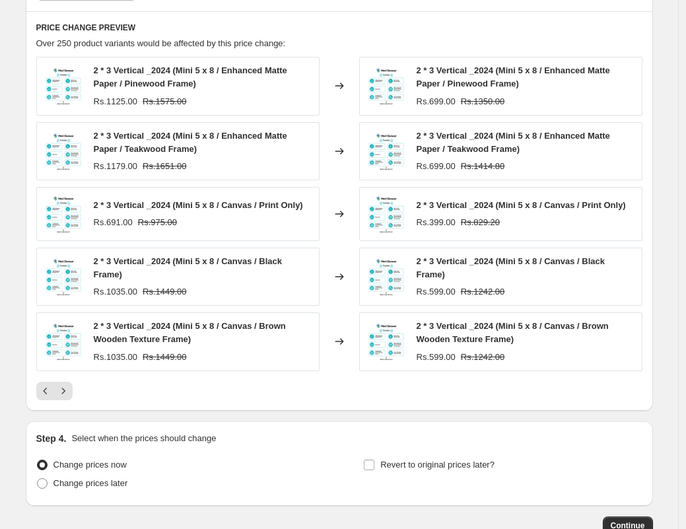
scroll to position [1329, 0]
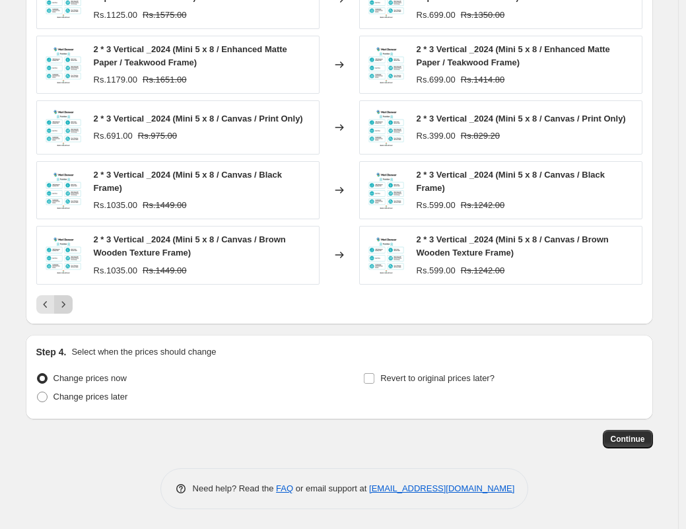
click at [67, 303] on icon "Next" at bounding box center [63, 304] width 13 height 13
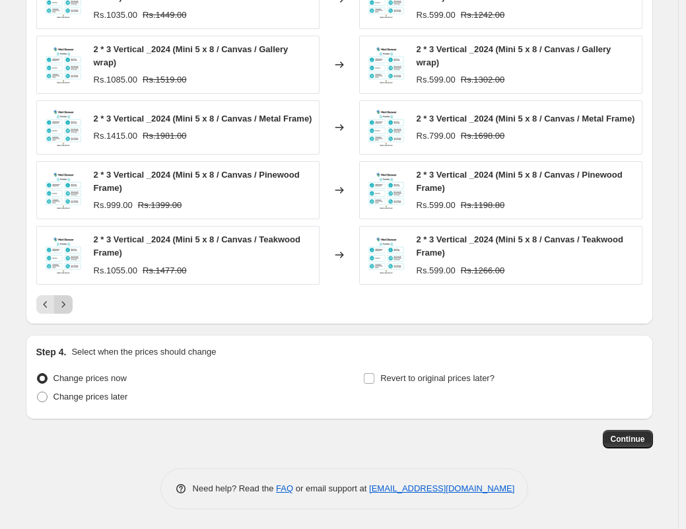
click at [67, 302] on icon "Next" at bounding box center [63, 304] width 13 height 13
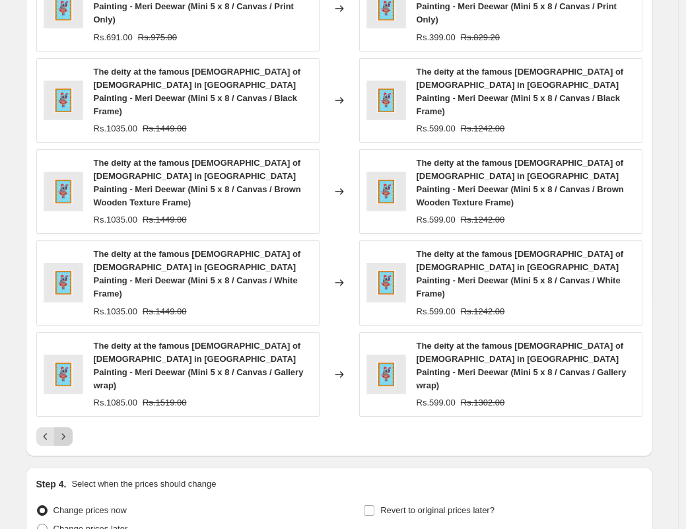
click at [67, 332] on div "The deity at the famous Vaishnav temple of Shri Nathadwara in Rajasthan Paintin…" at bounding box center [177, 374] width 283 height 84
click at [69, 430] on icon "Next" at bounding box center [63, 436] width 13 height 13
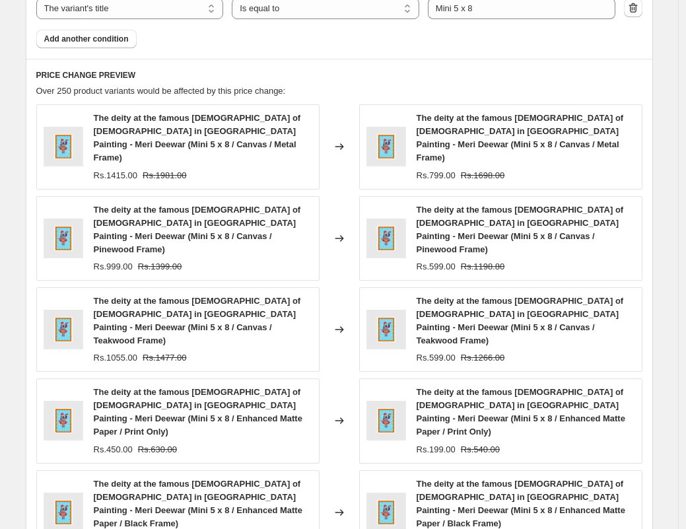
scroll to position [1395, 0]
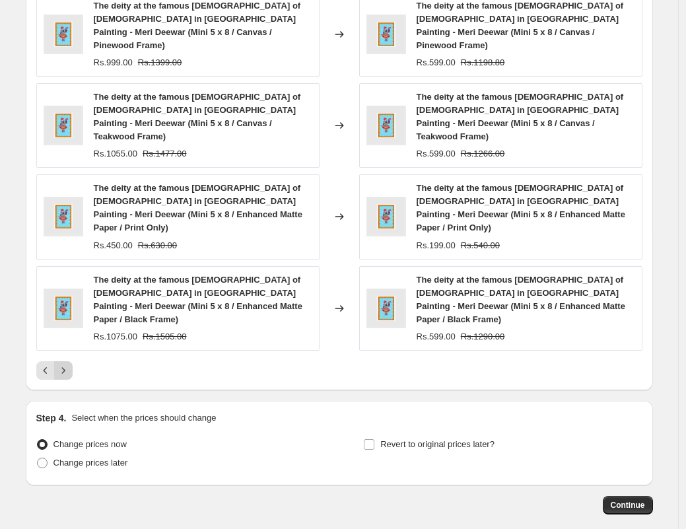
click at [57, 361] on button "Next" at bounding box center [63, 370] width 18 height 18
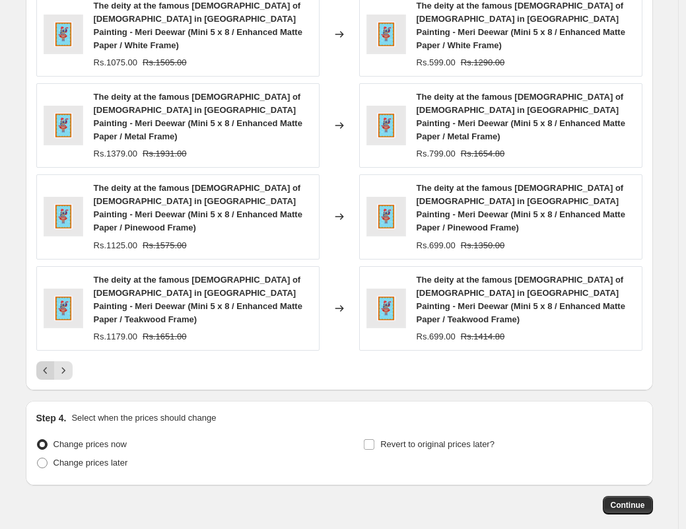
click at [44, 364] on icon "Previous" at bounding box center [45, 370] width 13 height 13
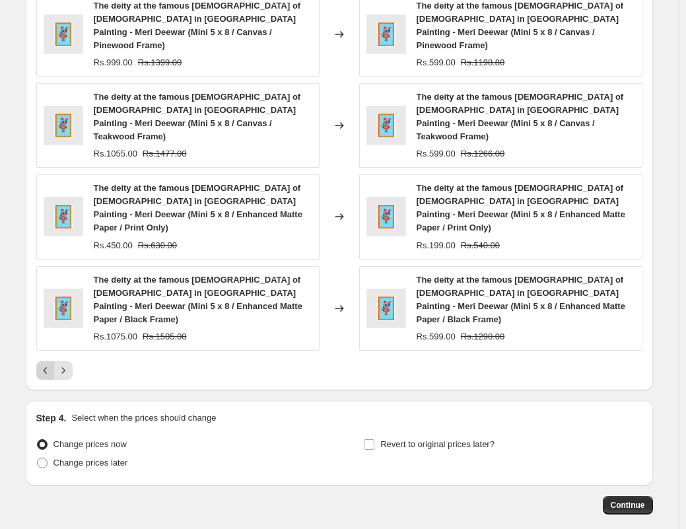
click at [51, 364] on icon "Previous" at bounding box center [45, 370] width 13 height 13
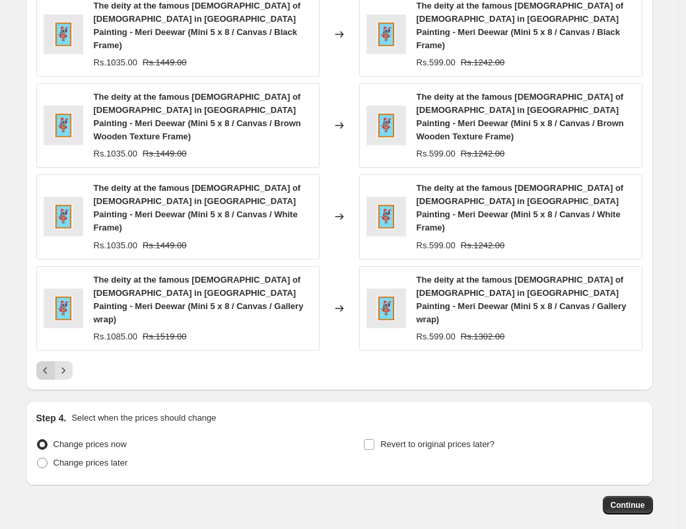
click at [50, 361] on button "Previous" at bounding box center [45, 370] width 18 height 18
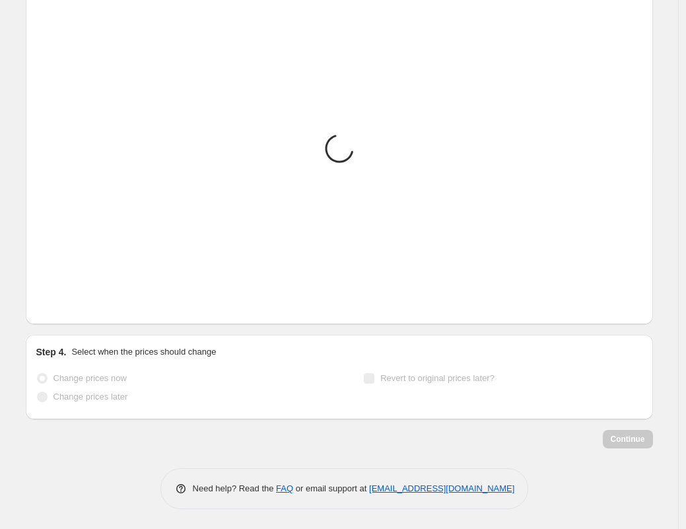
scroll to position [1329, 0]
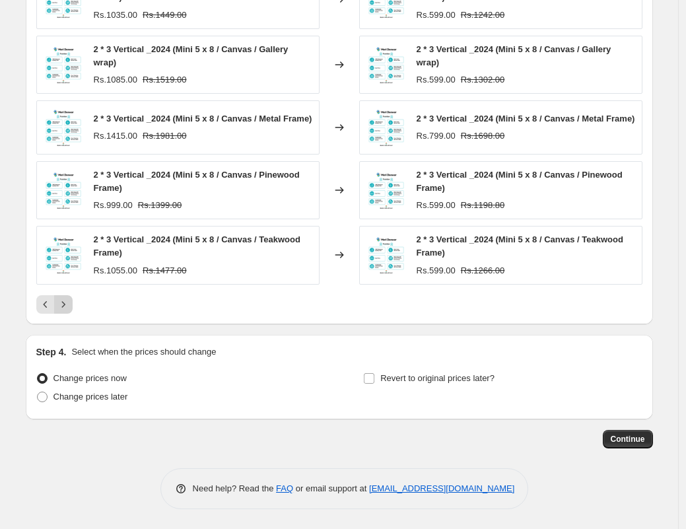
click at [68, 308] on icon "Next" at bounding box center [63, 304] width 13 height 13
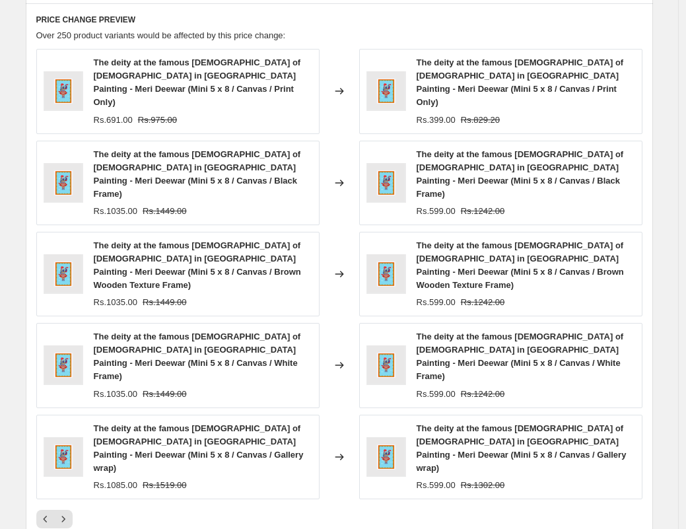
scroll to position [1304, 0]
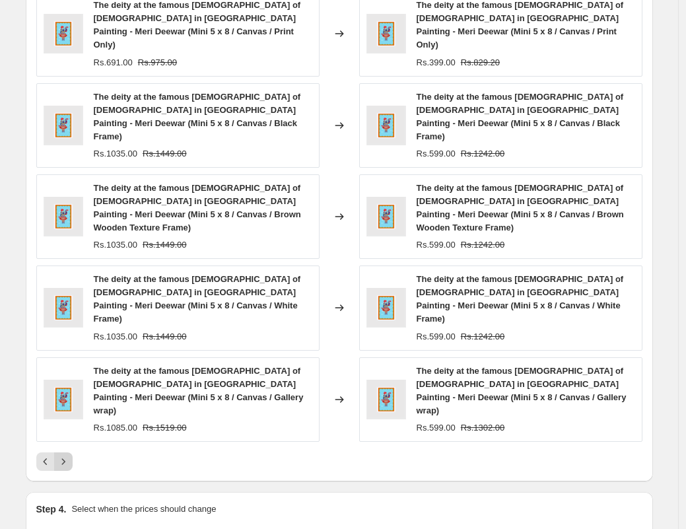
click at [69, 455] on icon "Next" at bounding box center [63, 461] width 13 height 13
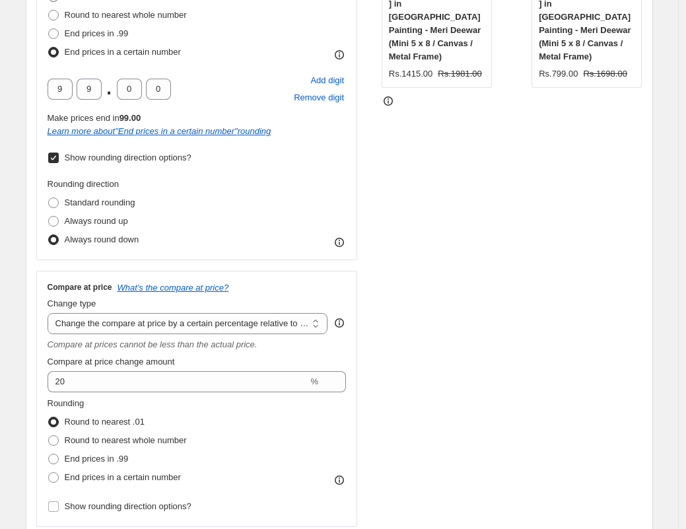
scroll to position [268, 0]
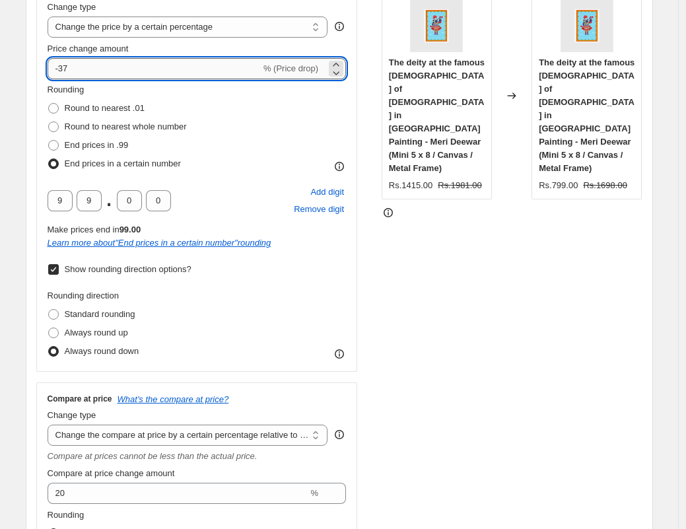
drag, startPoint x: 83, startPoint y: 67, endPoint x: 66, endPoint y: 69, distance: 17.2
click at [66, 69] on input "-37" at bounding box center [154, 68] width 213 height 21
type input "-30"
click at [170, 96] on fieldset "Rounding Round to nearest .01 Round to nearest whole number End prices in .99 E…" at bounding box center [117, 128] width 139 height 90
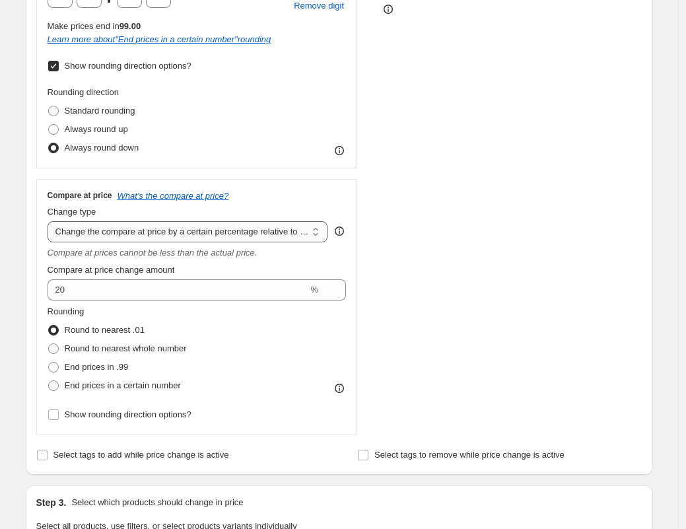
scroll to position [472, 0]
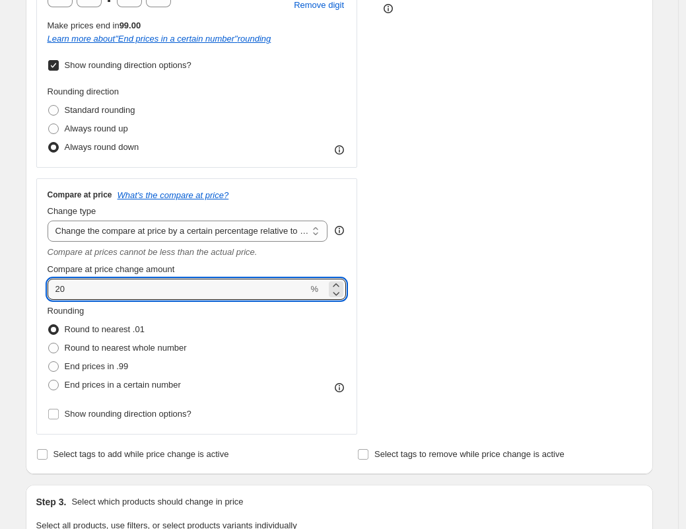
drag, startPoint x: 129, startPoint y: 286, endPoint x: 11, endPoint y: 291, distance: 117.6
click at [11, 291] on div "Create new price change job. This page is ready Create new price change job Dra…" at bounding box center [339, 523] width 678 height 1990
type input "30"
click at [187, 321] on div "Round to nearest .01" at bounding box center [117, 329] width 139 height 18
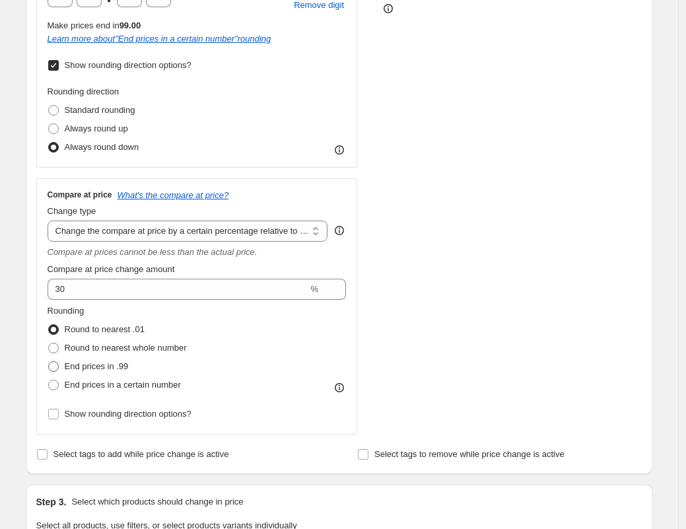
click at [112, 368] on span "End prices in .99" at bounding box center [97, 366] width 64 height 10
click at [49, 362] on input "End prices in .99" at bounding box center [48, 361] width 1 height 1
radio input "true"
click at [89, 383] on span "End prices in a certain number" at bounding box center [123, 384] width 116 height 10
click at [49, 380] on input "End prices in a certain number" at bounding box center [48, 379] width 1 height 1
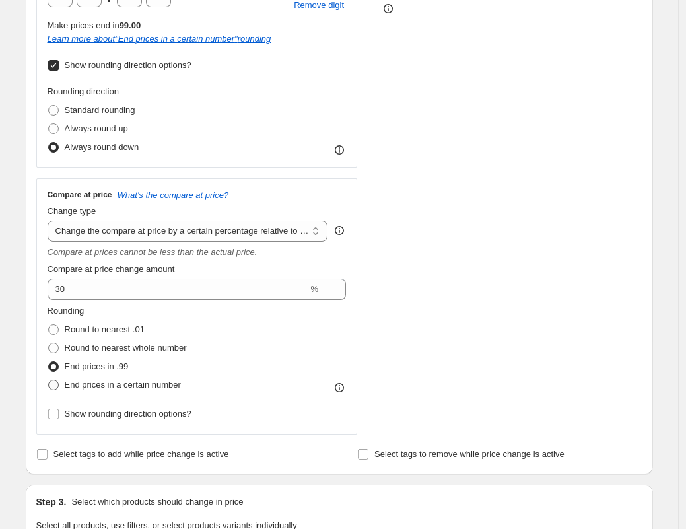
radio input "true"
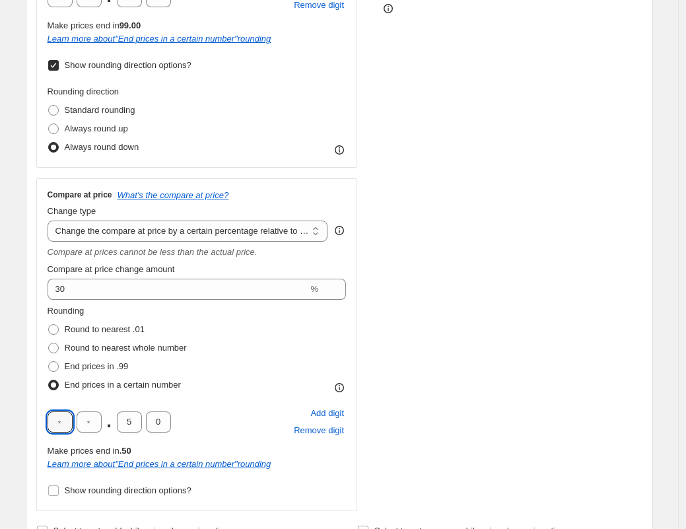
drag, startPoint x: 68, startPoint y: 417, endPoint x: 42, endPoint y: 416, distance: 25.7
click at [43, 418] on div "Compare at price What's the compare at price? Change type Change the compare at…" at bounding box center [196, 344] width 321 height 333
type input "9"
click at [98, 414] on input "text" at bounding box center [89, 421] width 25 height 21
type input "9"
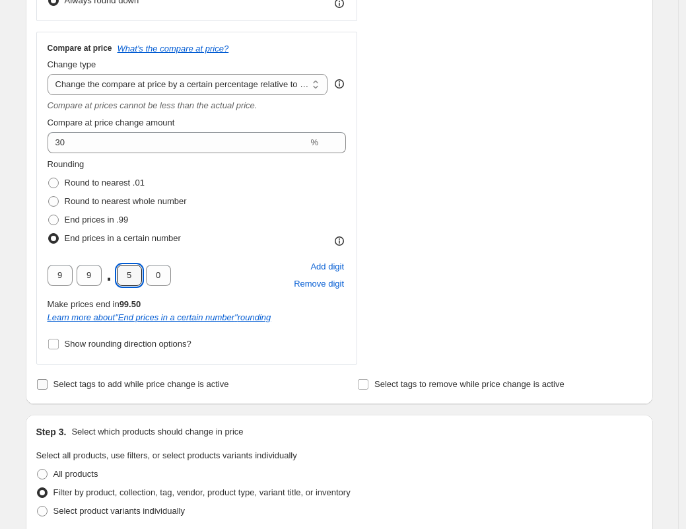
scroll to position [682, 0]
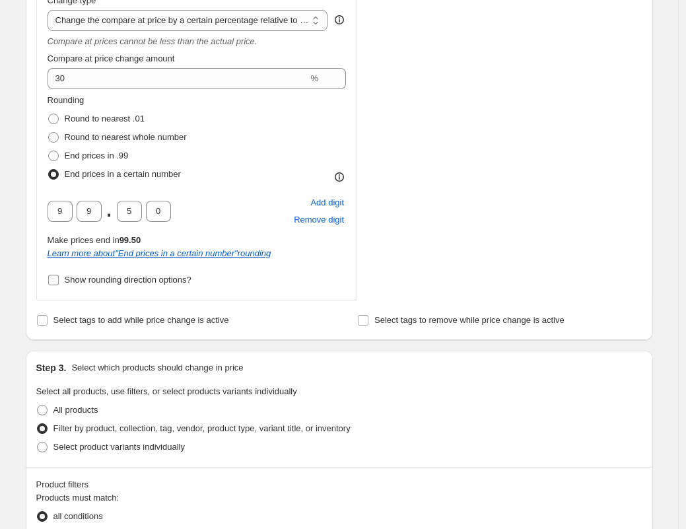
click at [94, 283] on span "Show rounding direction options?" at bounding box center [128, 280] width 127 height 10
click at [59, 283] on input "Show rounding direction options?" at bounding box center [53, 280] width 11 height 11
checkbox input "true"
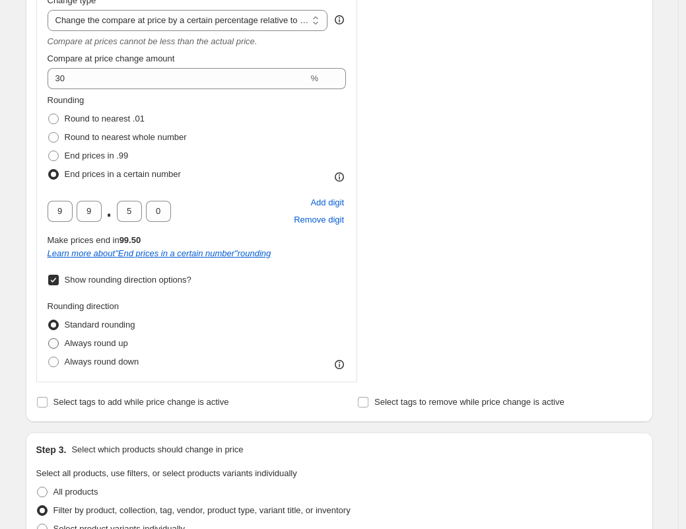
click at [92, 347] on span "Always round up" at bounding box center [96, 343] width 63 height 10
click at [49, 339] on input "Always round up" at bounding box center [48, 338] width 1 height 1
radio input "true"
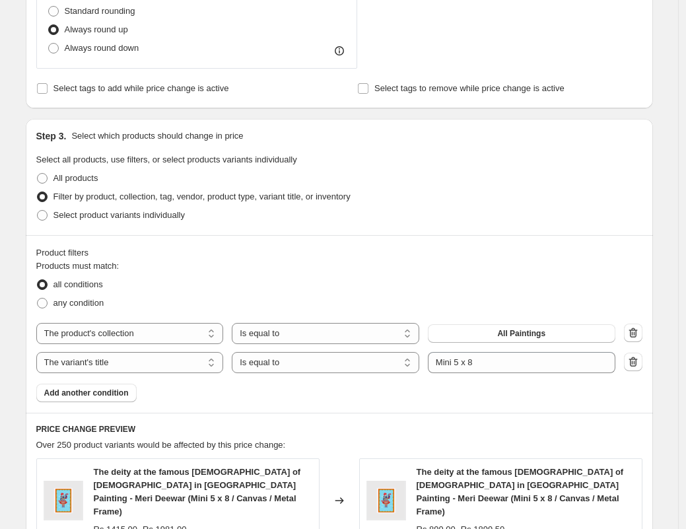
scroll to position [997, 0]
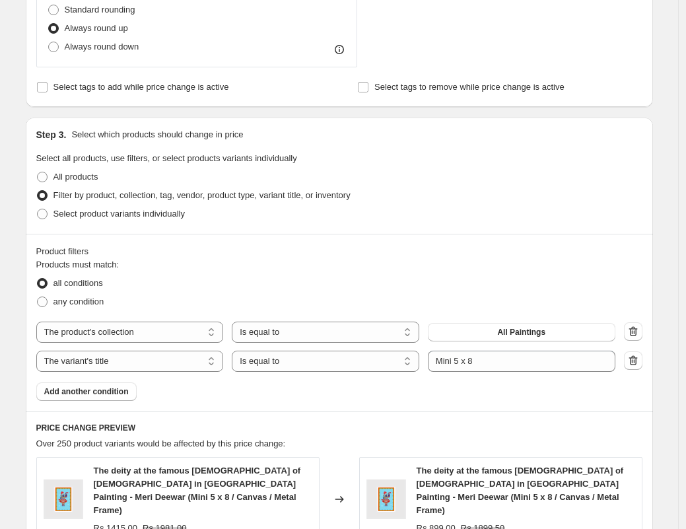
click at [282, 268] on fieldset "Products must match: all conditions any condition" at bounding box center [339, 284] width 606 height 53
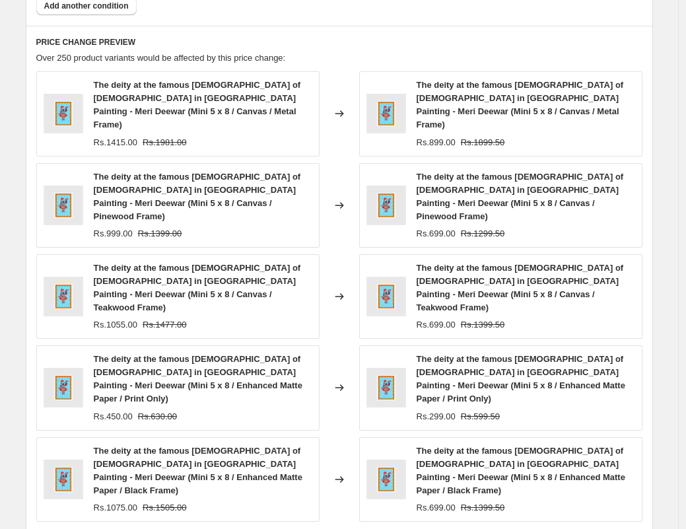
scroll to position [1417, 0]
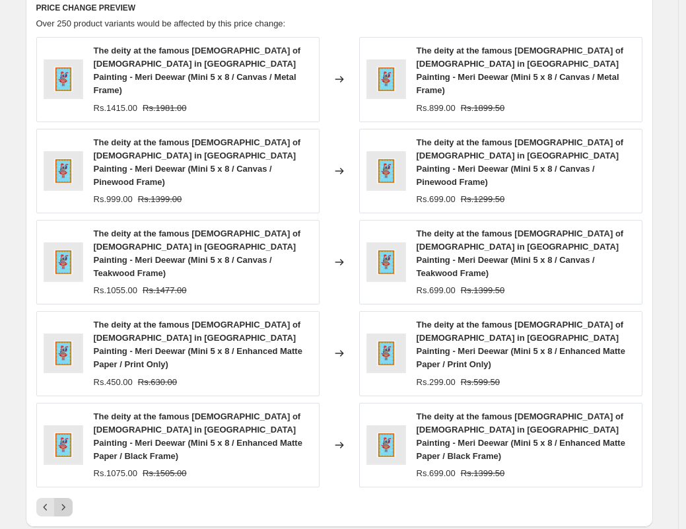
click at [68, 500] on icon "Next" at bounding box center [63, 506] width 13 height 13
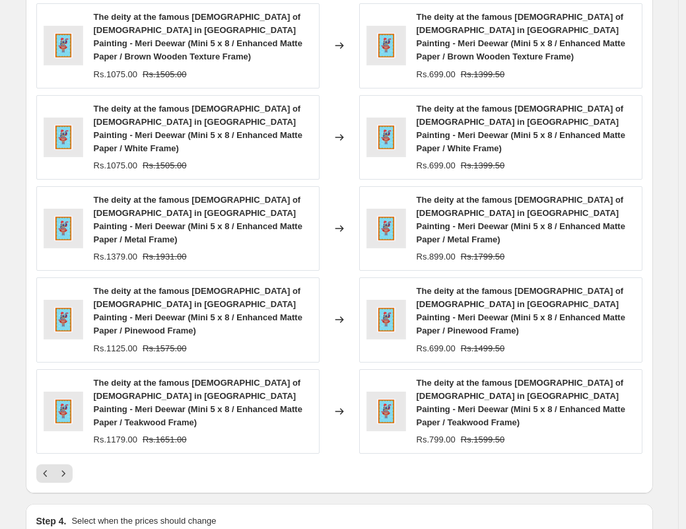
scroll to position [1593, 0]
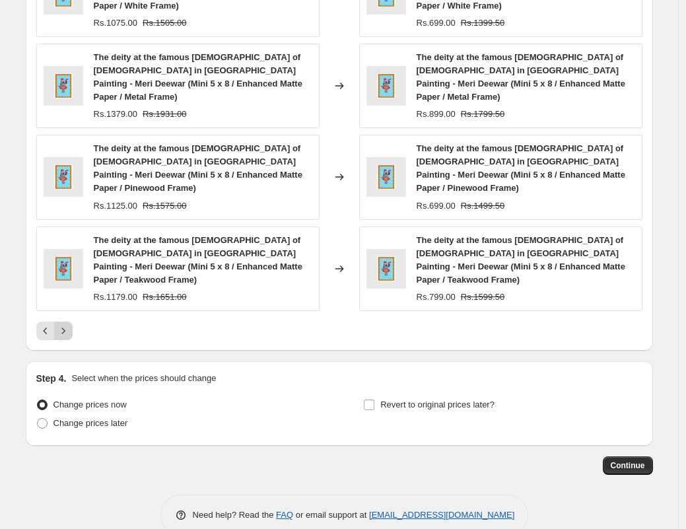
click at [61, 324] on icon "Next" at bounding box center [63, 330] width 13 height 13
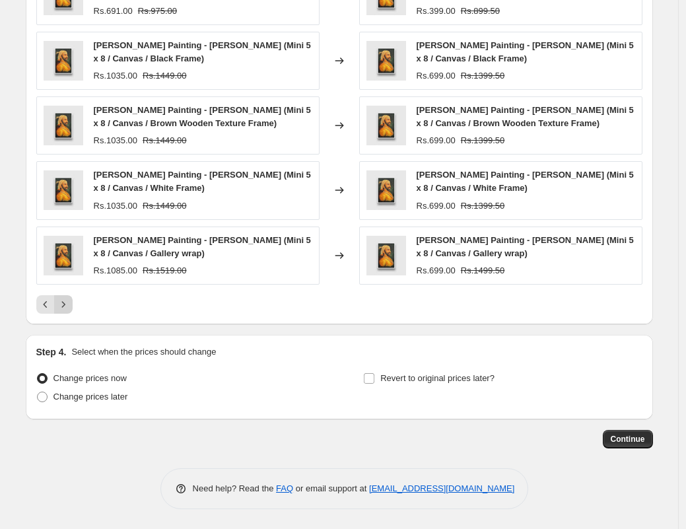
click at [61, 302] on icon "Next" at bounding box center [63, 304] width 13 height 13
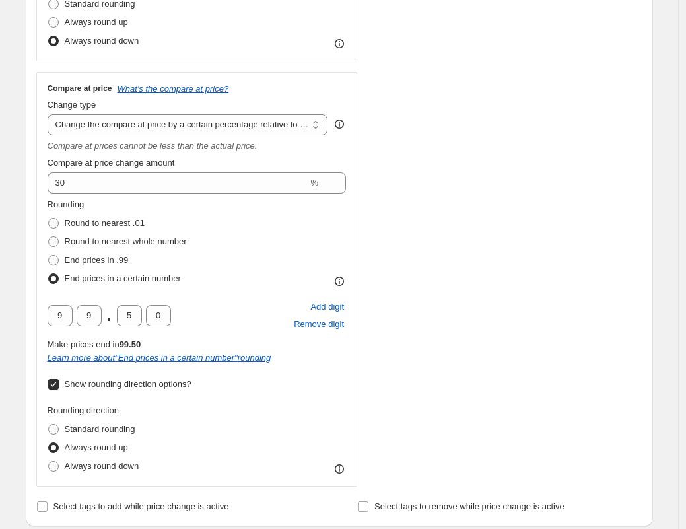
scroll to position [581, 0]
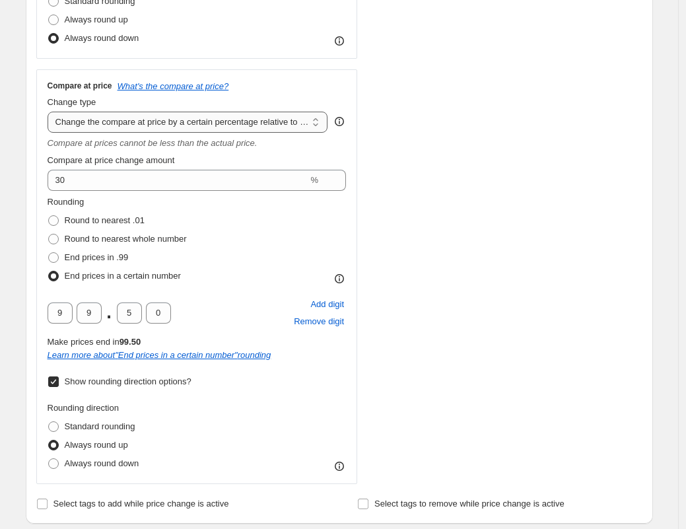
click at [133, 128] on select "Change the compare at price to the current price (sale) Change the compare at p…" at bounding box center [188, 122] width 280 height 21
click at [51, 112] on select "Change the compare at price to the current price (sale) Change the compare at p…" at bounding box center [188, 122] width 280 height 21
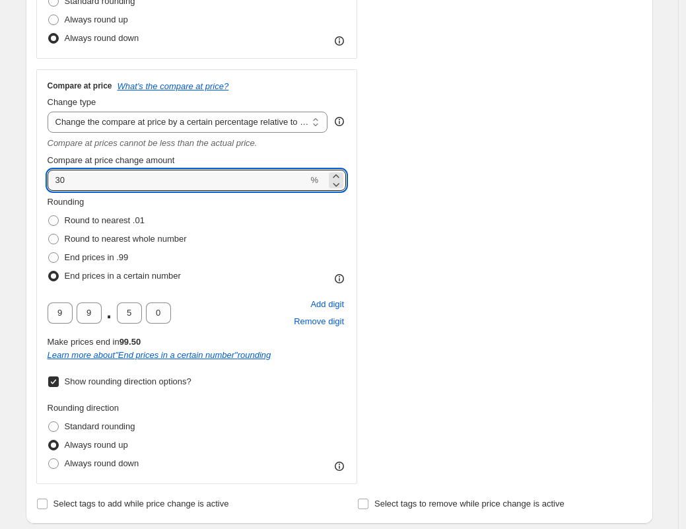
drag, startPoint x: 114, startPoint y: 177, endPoint x: 42, endPoint y: 178, distance: 72.6
click at [42, 178] on div "Compare at price What's the compare at price? Change type Change the compare at…" at bounding box center [196, 276] width 321 height 414
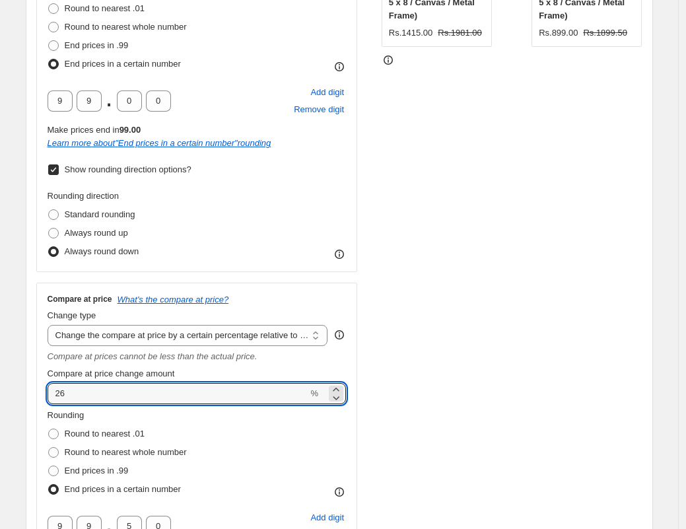
scroll to position [567, 0]
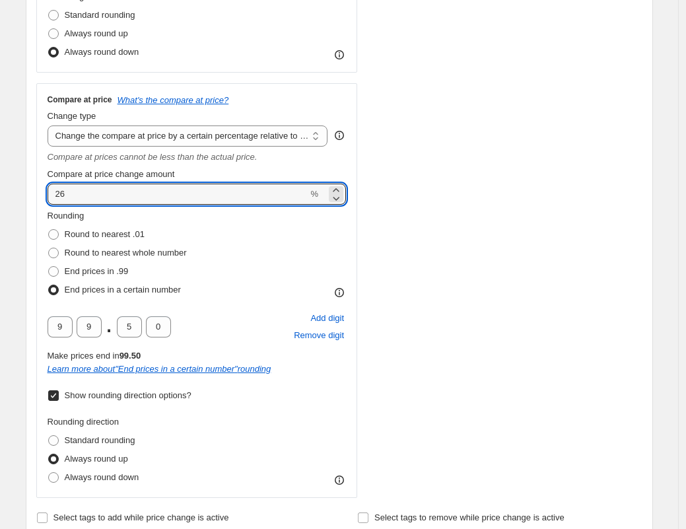
drag, startPoint x: 148, startPoint y: 192, endPoint x: 26, endPoint y: 191, distance: 122.1
click at [26, 191] on div "Step 1. Optionally give your price change job a title (eg "March 30% off sale o…" at bounding box center [333, 421] width 637 height 1896
type input "100"
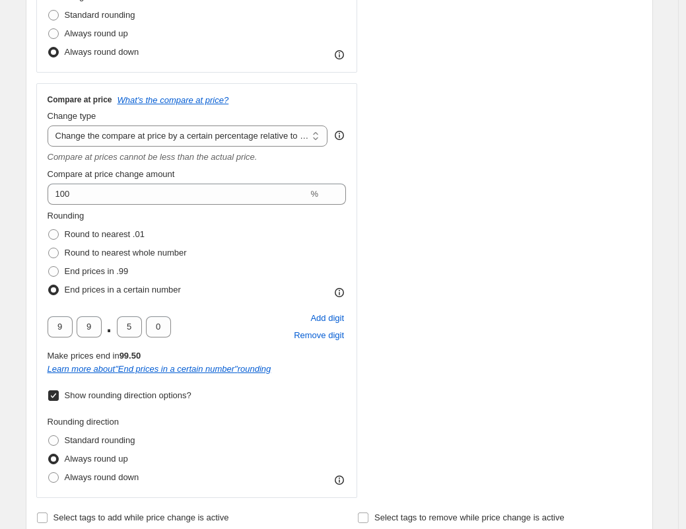
click at [265, 230] on div "Rounding Round to nearest .01 Round to nearest whole number End prices in .99 E…" at bounding box center [197, 254] width 299 height 90
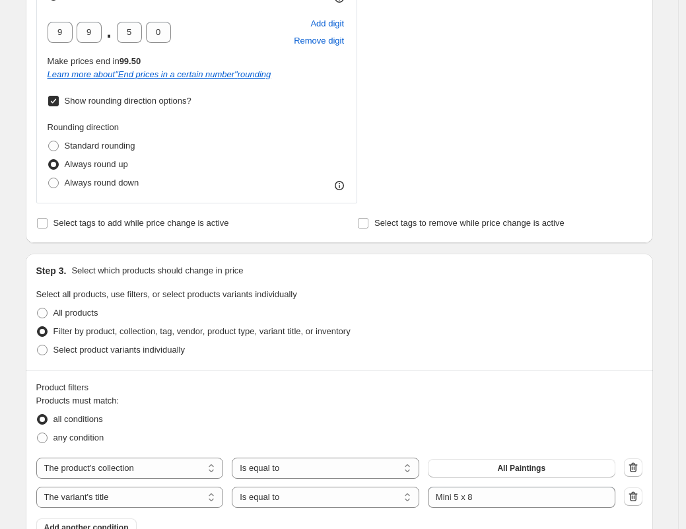
scroll to position [636, 0]
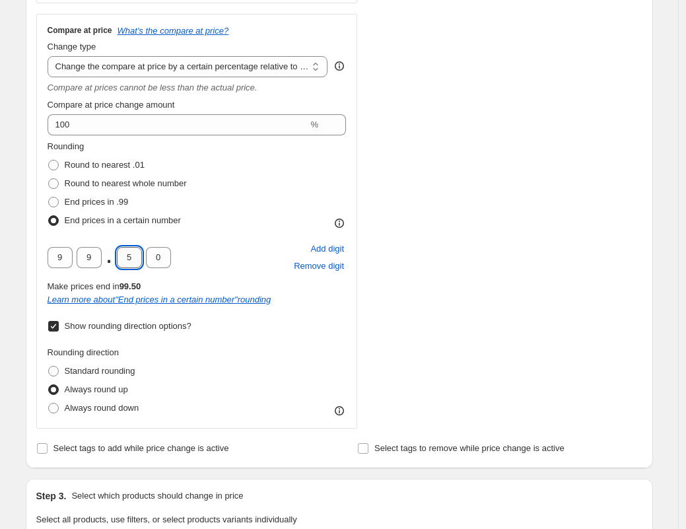
drag, startPoint x: 137, startPoint y: 252, endPoint x: 128, endPoint y: 250, distance: 9.4
click at [128, 251] on input "5" at bounding box center [129, 257] width 25 height 21
type input "0"
click at [230, 216] on div "Rounding Round to nearest .01 Round to nearest whole number End prices in .99 E…" at bounding box center [197, 185] width 299 height 90
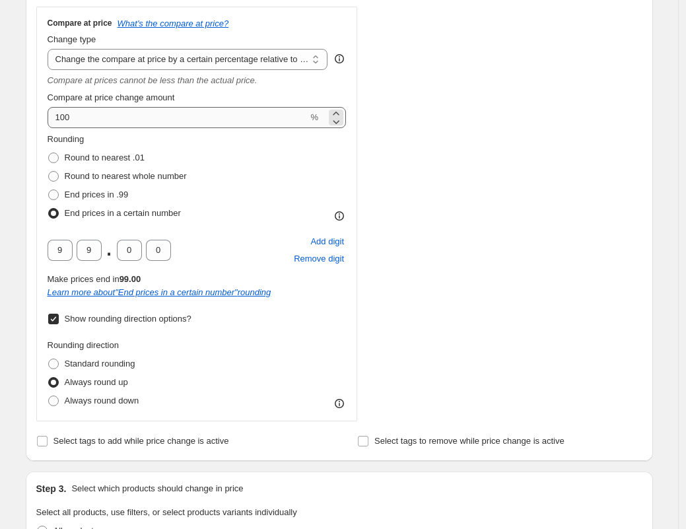
scroll to position [641, 0]
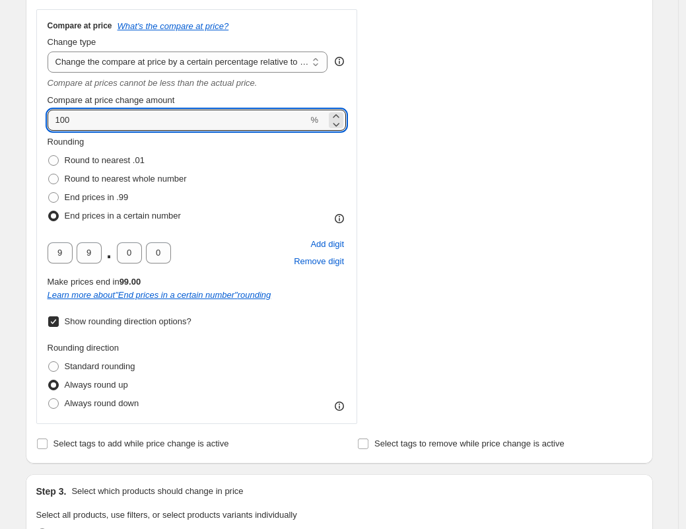
drag, startPoint x: 87, startPoint y: 123, endPoint x: 32, endPoint y: 123, distance: 55.4
click at [306, 152] on div "Rounding Round to nearest .01 Round to nearest whole number End prices in .99 E…" at bounding box center [197, 180] width 299 height 90
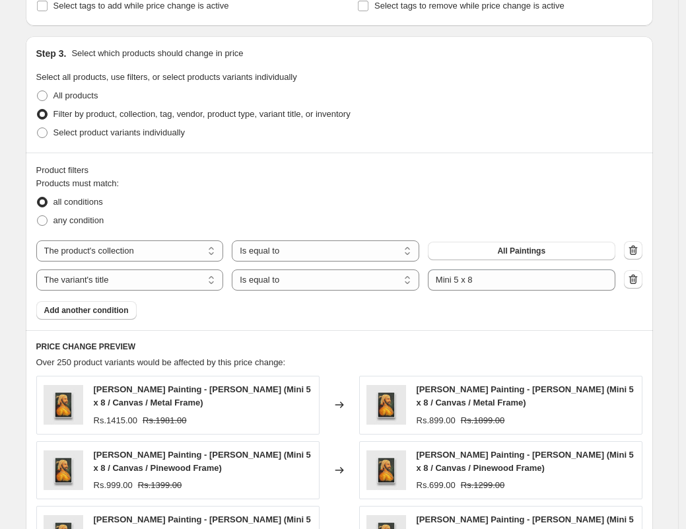
scroll to position [1297, 0]
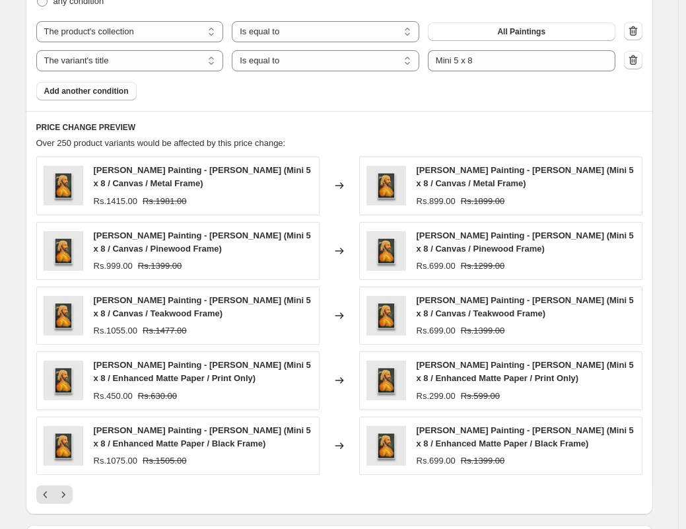
click at [455, 157] on div "Chatrapati Shivaji Maharaj Painting - Meri Deewar (Mini 5 x 8 / Canvas / Metal …" at bounding box center [500, 185] width 283 height 58
click at [378, 147] on div "Over 250 product variants would be affected by this price change:" at bounding box center [339, 143] width 606 height 13
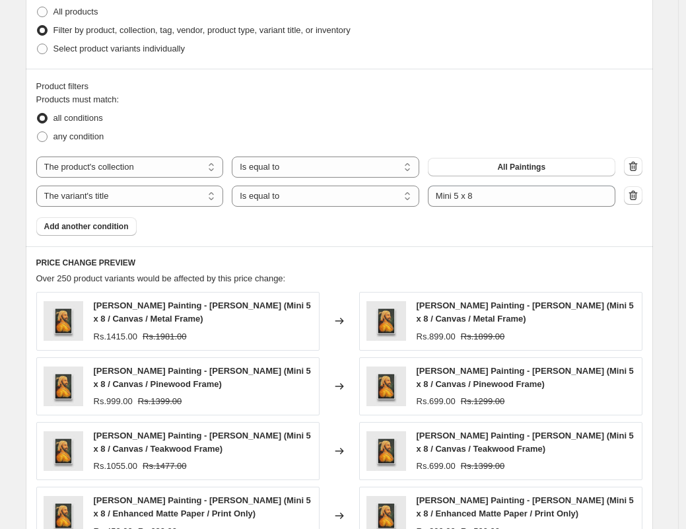
scroll to position [1487, 0]
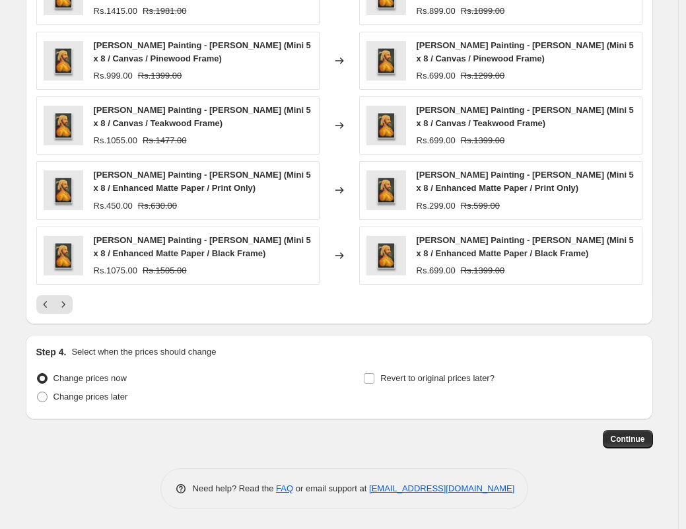
click at [411, 314] on div "PRICE CHANGE PREVIEW Over 250 product variants would be affected by this price …" at bounding box center [339, 122] width 627 height 403
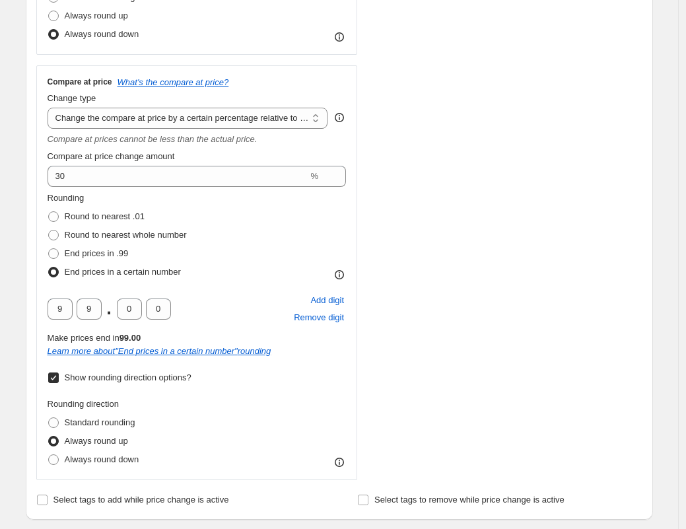
scroll to position [583, 0]
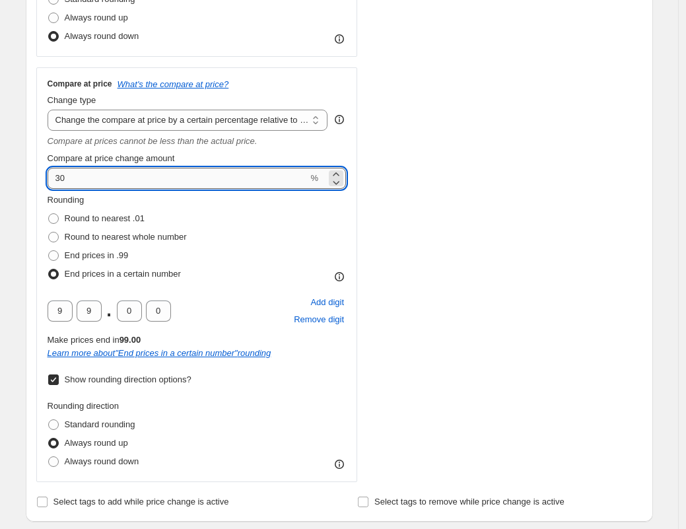
drag, startPoint x: 91, startPoint y: 170, endPoint x: 62, endPoint y: 173, distance: 29.2
click at [62, 173] on input "30" at bounding box center [178, 178] width 261 height 21
click at [554, 271] on div "STOREFRONT EXAMPLE Chatrapati Shivaji Maharaj Painting - Meri Deewar (Mini 5 x …" at bounding box center [511, 71] width 261 height 822
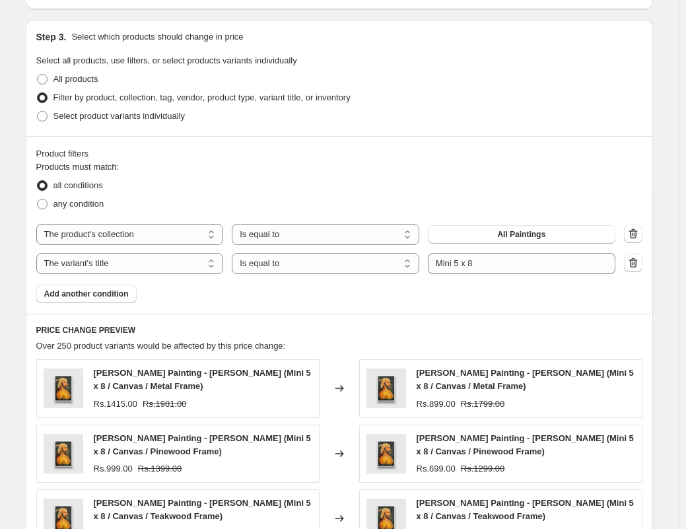
scroll to position [650, 0]
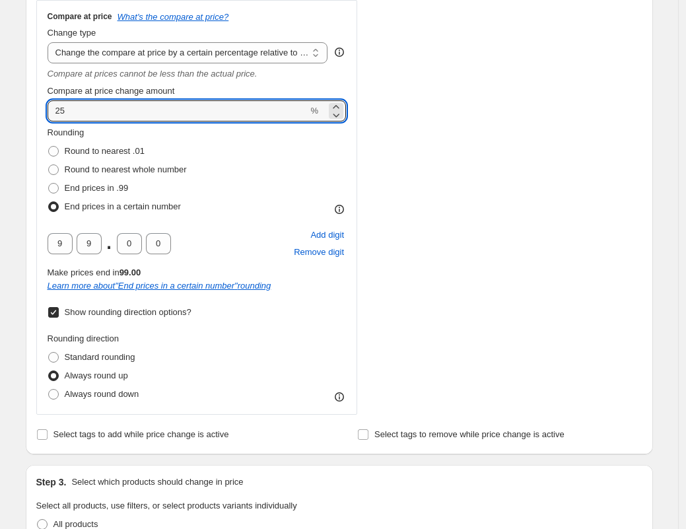
drag, startPoint x: 72, startPoint y: 112, endPoint x: 42, endPoint y: 111, distance: 29.7
click at [42, 111] on div "Compare at price What's the compare at price? Change type Change the compare at…" at bounding box center [196, 207] width 321 height 414
click at [228, 154] on div "Rounding Round to nearest .01 Round to nearest whole number End prices in .99 E…" at bounding box center [197, 171] width 299 height 90
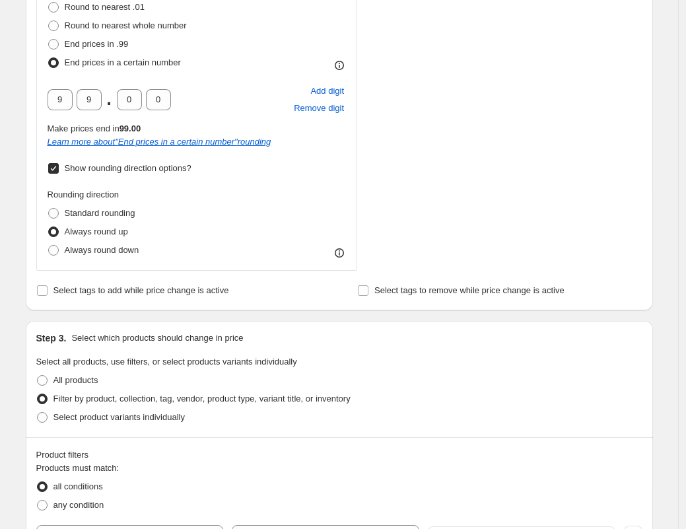
scroll to position [673, 0]
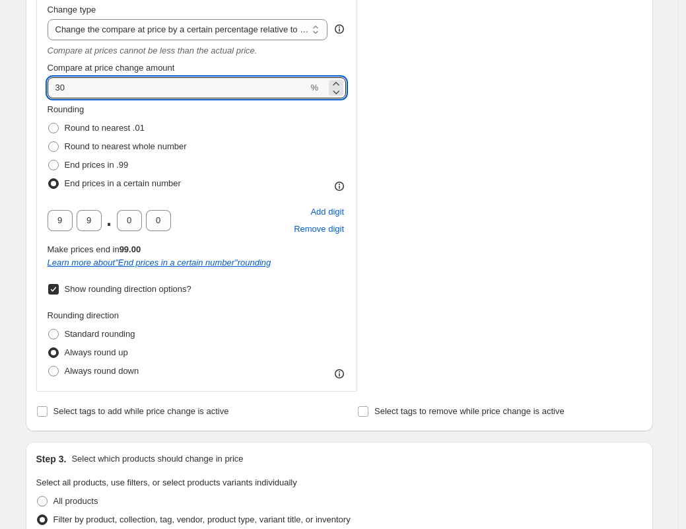
drag, startPoint x: 84, startPoint y: 91, endPoint x: 34, endPoint y: 92, distance: 49.5
click at [224, 115] on div "Rounding Round to nearest .01 Round to nearest whole number End prices in .99 E…" at bounding box center [197, 148] width 299 height 90
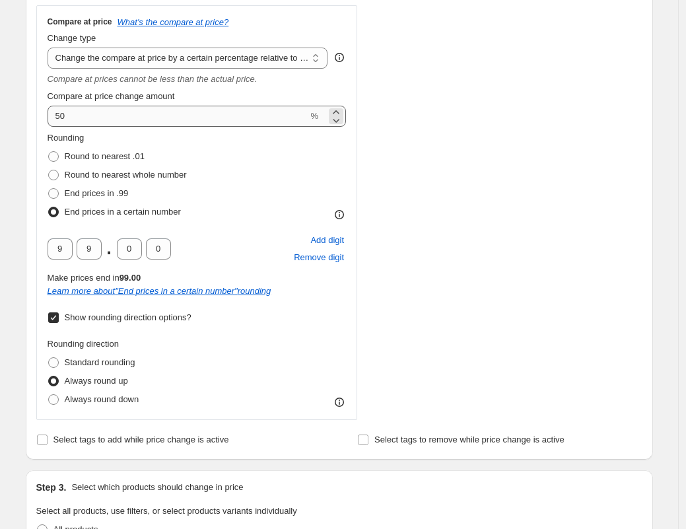
scroll to position [640, 0]
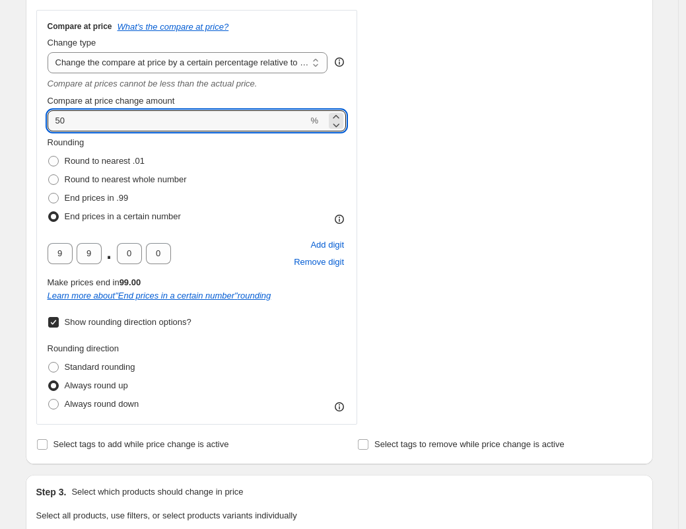
drag, startPoint x: 80, startPoint y: 120, endPoint x: 34, endPoint y: 122, distance: 45.6
click at [197, 144] on div "Rounding Round to nearest .01 Round to nearest whole number End prices in .99 E…" at bounding box center [197, 181] width 299 height 90
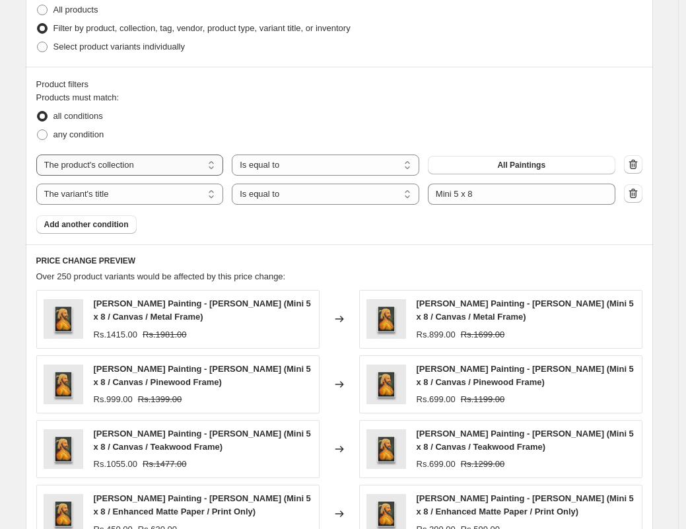
scroll to position [1180, 0]
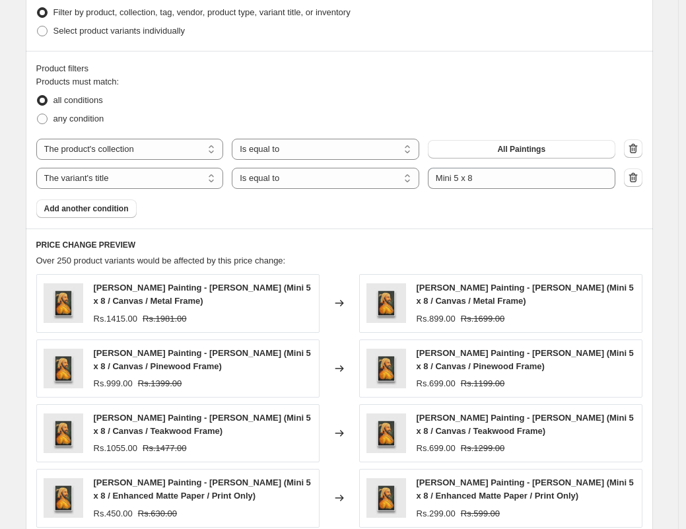
click at [294, 82] on fieldset "Products must match: all conditions any condition" at bounding box center [339, 101] width 606 height 53
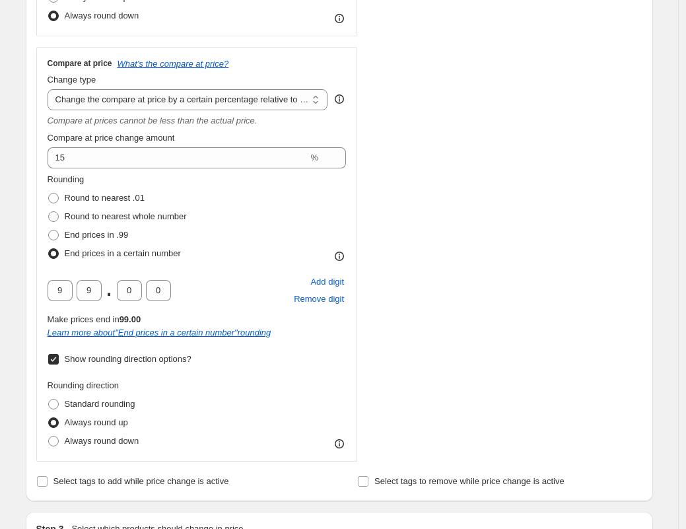
scroll to position [516, 0]
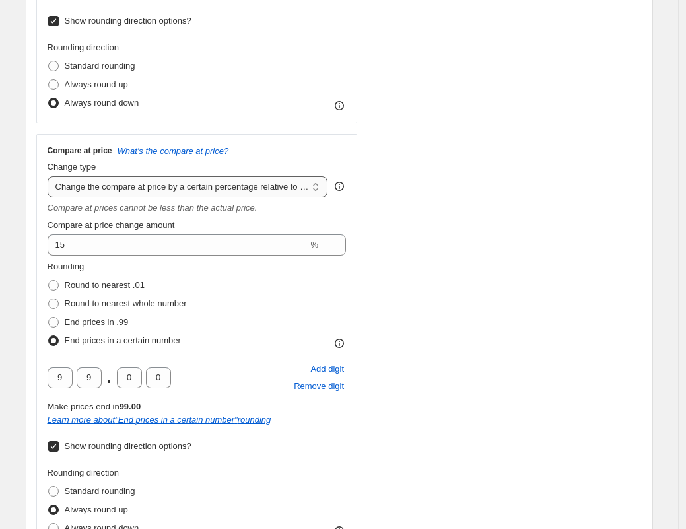
click at [121, 188] on select "Change the compare at price to the current price (sale) Change the compare at p…" at bounding box center [188, 186] width 280 height 21
click at [51, 176] on select "Change the compare at price to the current price (sale) Change the compare at p…" at bounding box center [188, 186] width 280 height 21
click at [121, 188] on select "Change the compare at price to the current price (sale) Change the compare at p…" at bounding box center [188, 186] width 280 height 21
click at [51, 176] on select "Change the compare at price to the current price (sale) Change the compare at p…" at bounding box center [188, 186] width 280 height 21
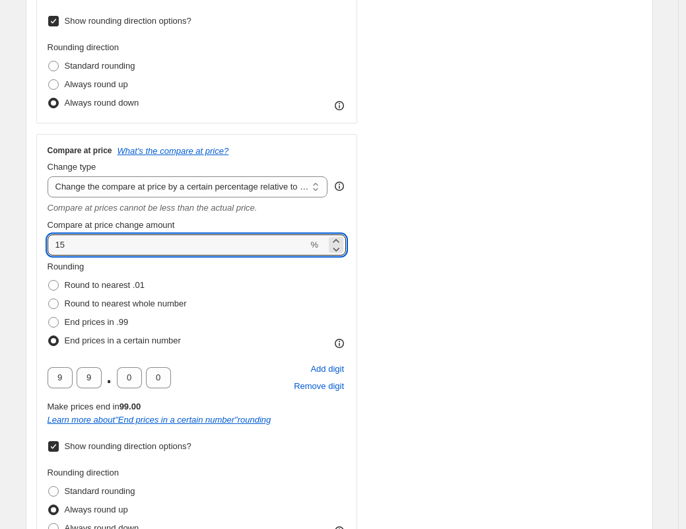
drag, startPoint x: 93, startPoint y: 237, endPoint x: 45, endPoint y: 241, distance: 48.3
click at [45, 241] on div "Compare at price What's the compare at price? Change type Change the compare at…" at bounding box center [196, 341] width 321 height 414
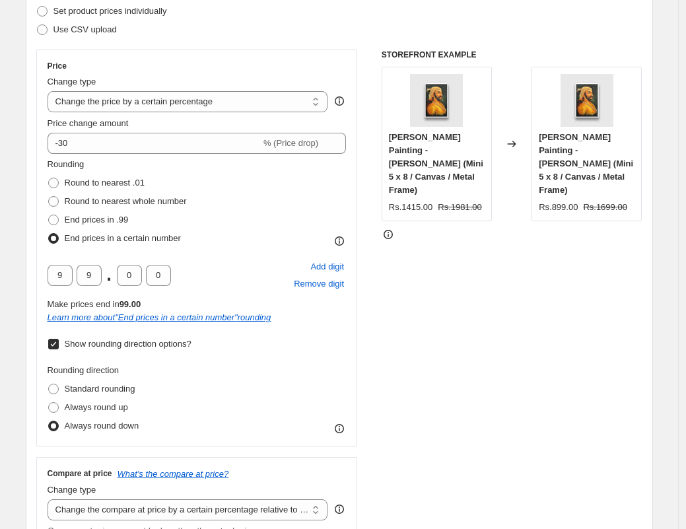
scroll to position [384, 0]
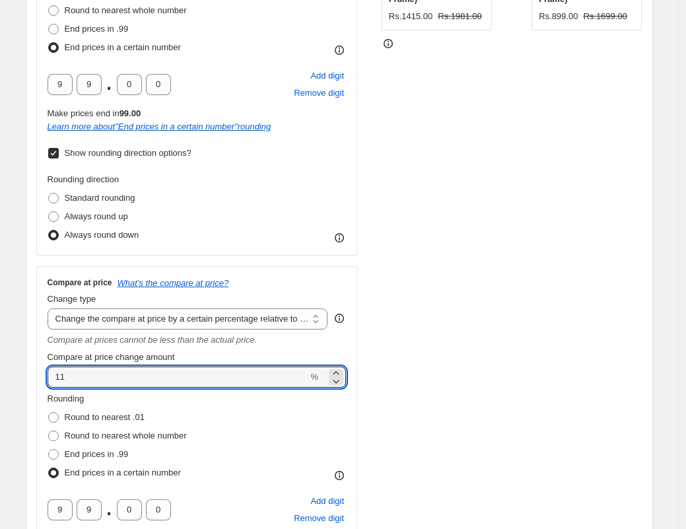
drag, startPoint x: 111, startPoint y: 383, endPoint x: -20, endPoint y: 361, distance: 133.2
click at [465, 242] on div "STOREFRONT EXAMPLE Chatrapati Shivaji Maharaj Painting - Meri Deewar (Mini 5 x …" at bounding box center [511, 270] width 261 height 822
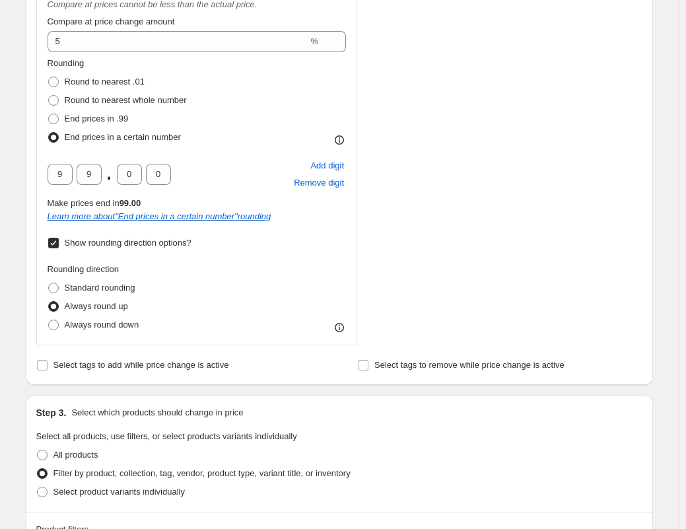
scroll to position [719, 0]
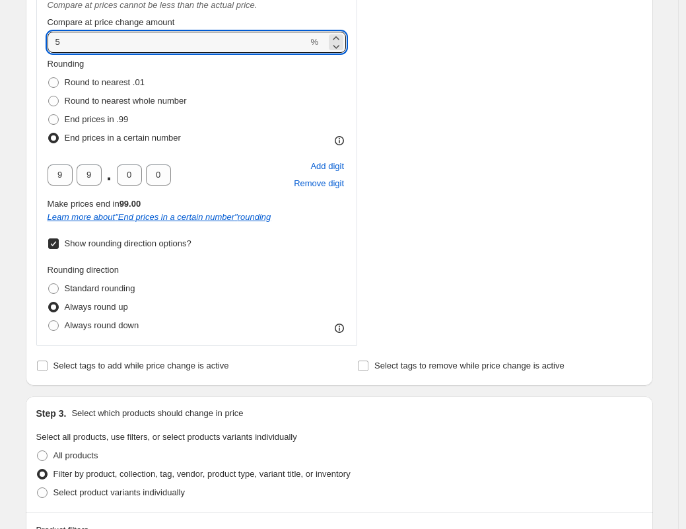
drag, startPoint x: 80, startPoint y: 41, endPoint x: -133, endPoint y: 30, distance: 212.8
click at [342, 73] on div "Rounding Round to nearest .01 Round to nearest whole number End prices in .99 E…" at bounding box center [197, 102] width 299 height 90
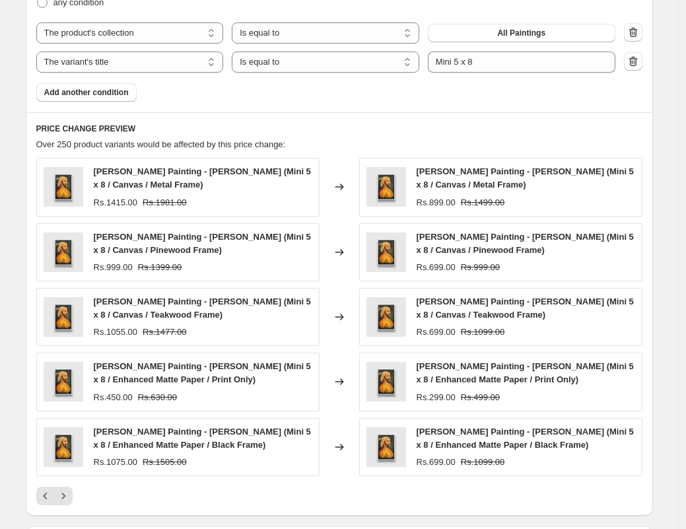
scroll to position [1305, 0]
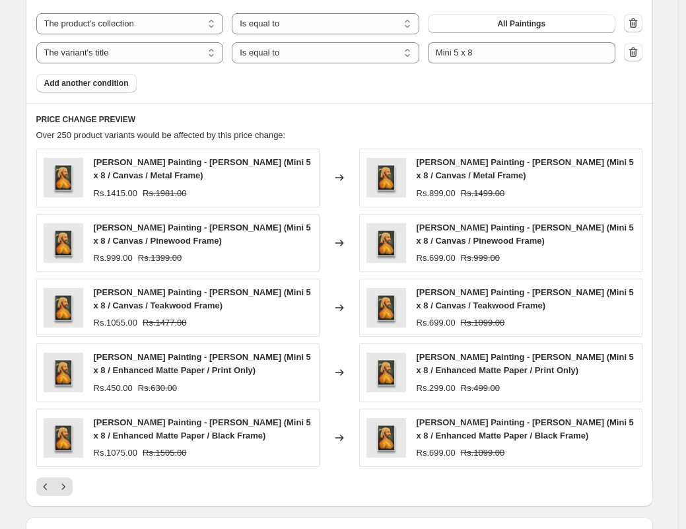
click at [431, 191] on span "Rs.899.00" at bounding box center [435, 193] width 39 height 10
click at [438, 243] on span "Chatrapati Shivaji Maharaj Painting - Meri Deewar (Mini 5 x 8 / Canvas / Pinewo…" at bounding box center [524, 233] width 217 height 23
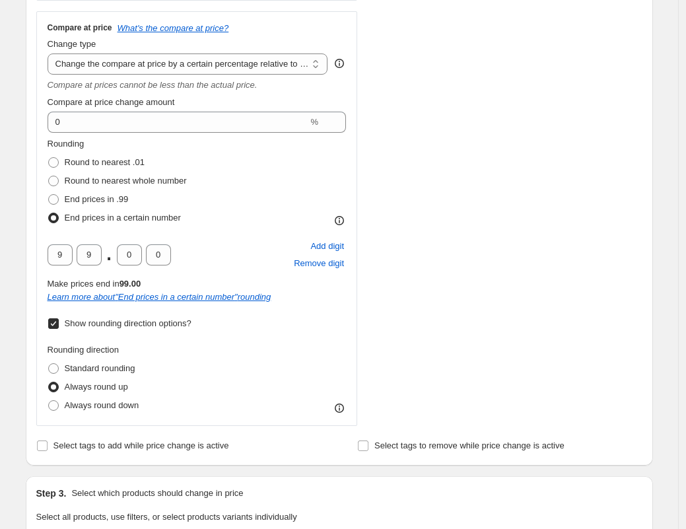
scroll to position [603, 0]
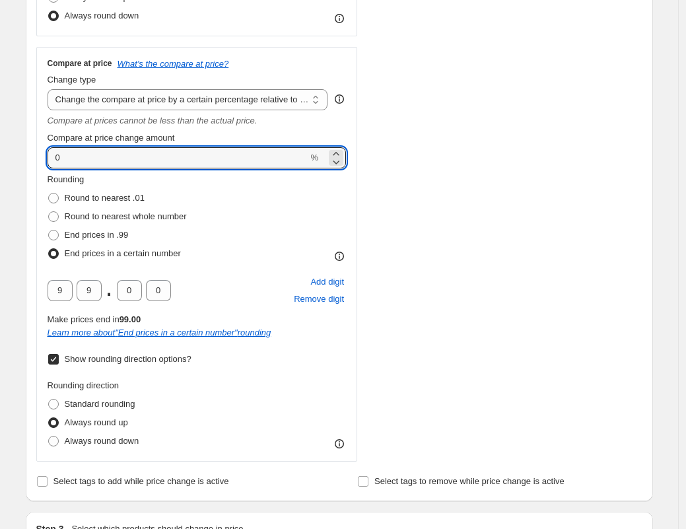
drag, startPoint x: 84, startPoint y: 156, endPoint x: 38, endPoint y: 155, distance: 45.5
click at [38, 155] on div "Step 2. Select how the prices should change Use bulk price change rules Set pro…" at bounding box center [339, 19] width 627 height 961
type input "1"
click at [389, 142] on div "STOREFRONT EXAMPLE Chatrapati Shivaji Maharaj Painting - Meri Deewar (Mini 5 x …" at bounding box center [511, 51] width 261 height 822
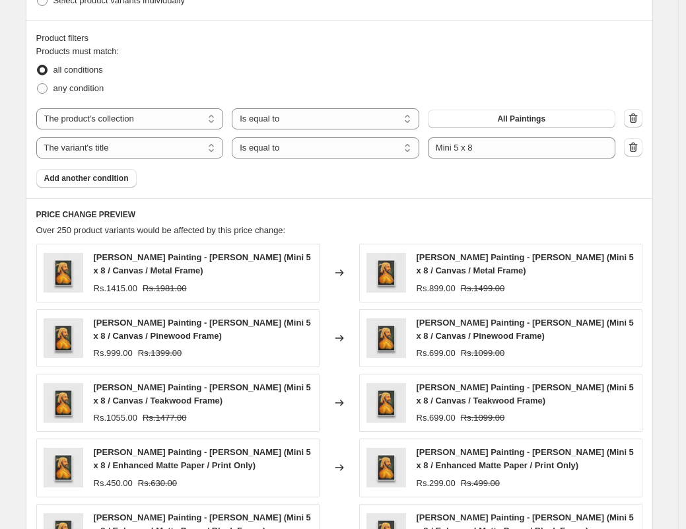
scroll to position [1231, 0]
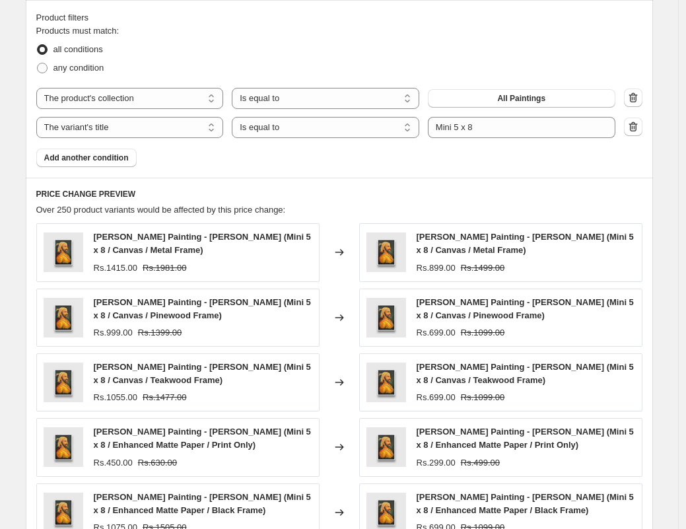
click at [405, 258] on img at bounding box center [386, 252] width 40 height 40
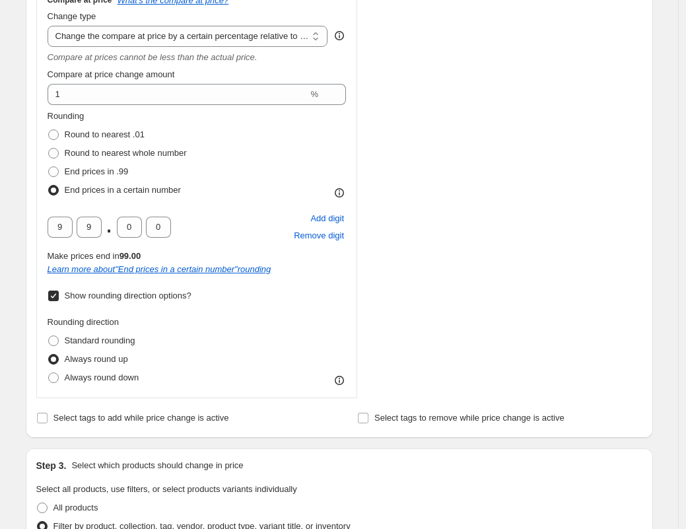
scroll to position [664, 0]
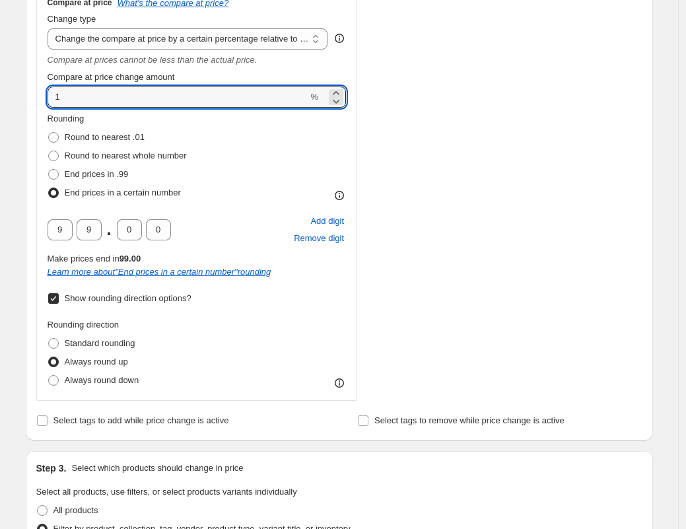
drag, startPoint x: 71, startPoint y: 98, endPoint x: 40, endPoint y: 96, distance: 31.7
click at [40, 96] on div "Compare at price What's the compare at price? Change type Change the compare at…" at bounding box center [196, 193] width 321 height 414
click at [74, 94] on input "Compare at price change amount" at bounding box center [178, 96] width 261 height 21
type input "5"
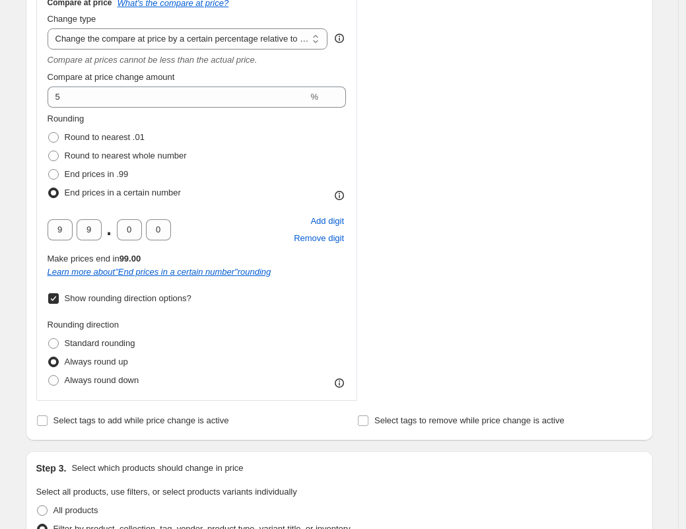
click at [230, 111] on div "Compare at price What's the compare at price? Change type Change the compare at…" at bounding box center [197, 193] width 299 height 392
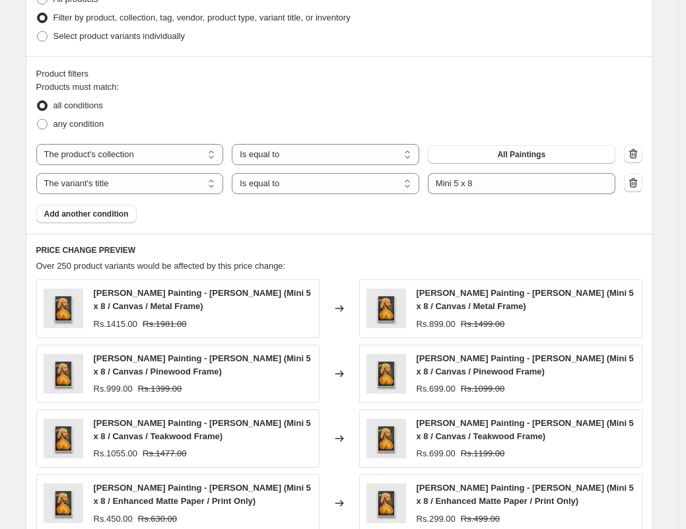
scroll to position [1203, 0]
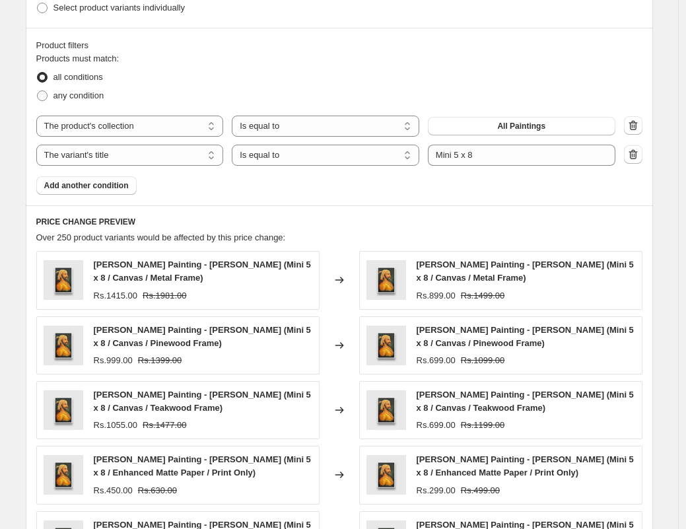
click at [496, 356] on span "Rs.1099.00" at bounding box center [483, 360] width 44 height 10
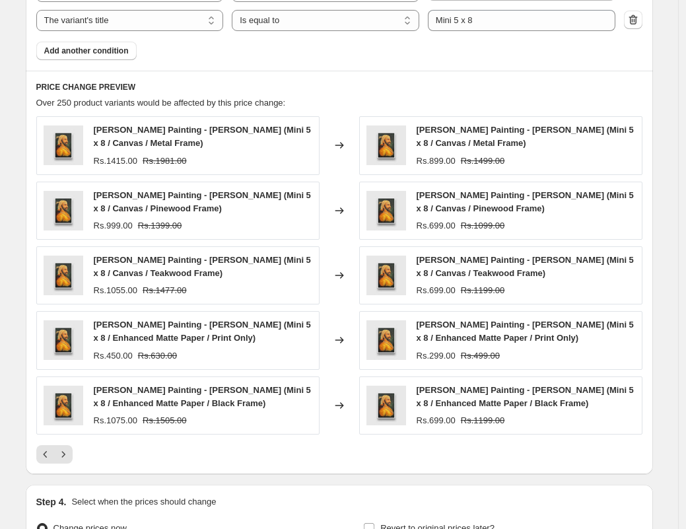
scroll to position [1338, 0]
click at [67, 455] on icon "Next" at bounding box center [63, 453] width 13 height 13
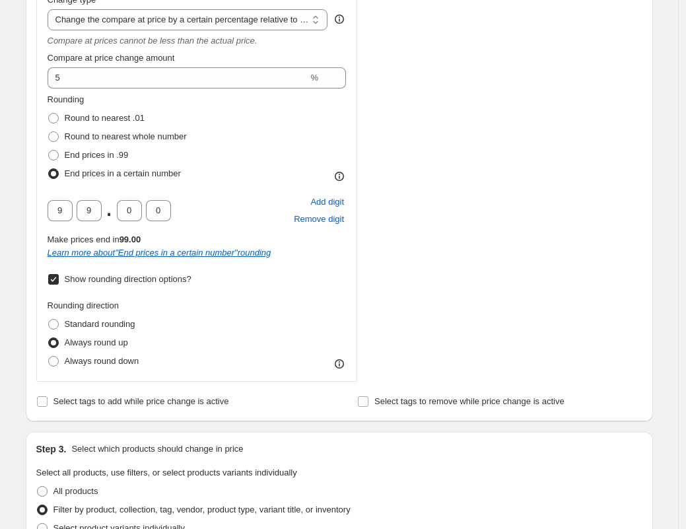
scroll to position [1167, 0]
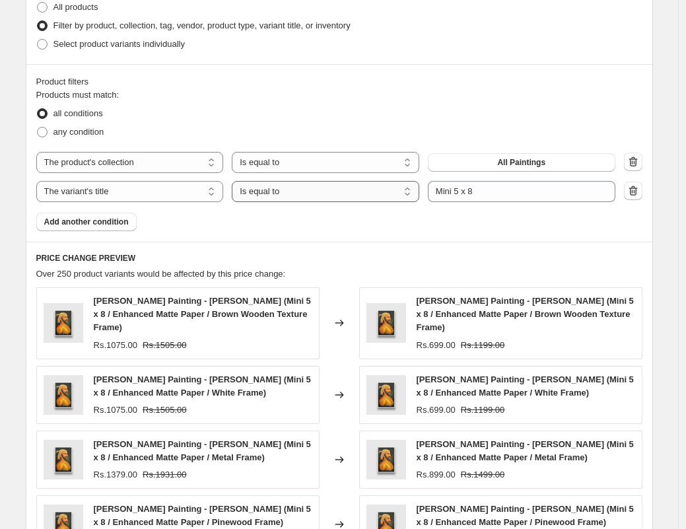
click at [325, 192] on select "Is equal to Is not equal to Contains" at bounding box center [325, 191] width 187 height 21
click at [235, 181] on select "Is equal to Is not equal to Contains" at bounding box center [325, 191] width 187 height 21
click at [158, 194] on select "The product The product's collection The product's tag The product's vendor The…" at bounding box center [129, 191] width 187 height 21
click at [40, 181] on select "The product The product's collection The product's tag The product's vendor The…" at bounding box center [129, 191] width 187 height 21
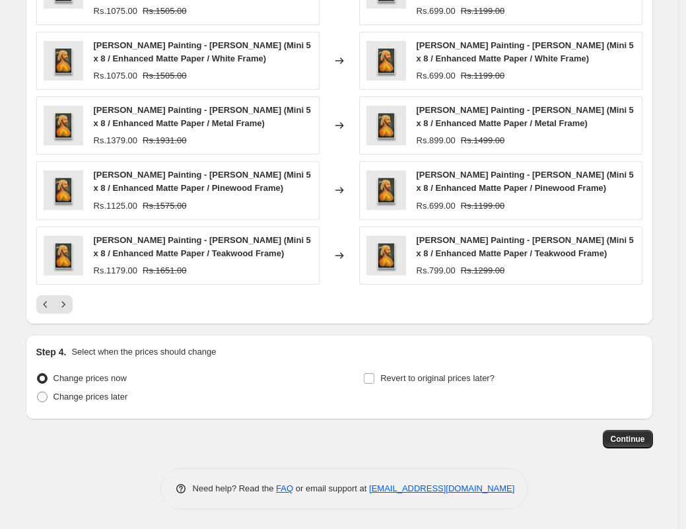
scroll to position [1527, 0]
click at [643, 443] on span "Continue" at bounding box center [627, 439] width 34 height 11
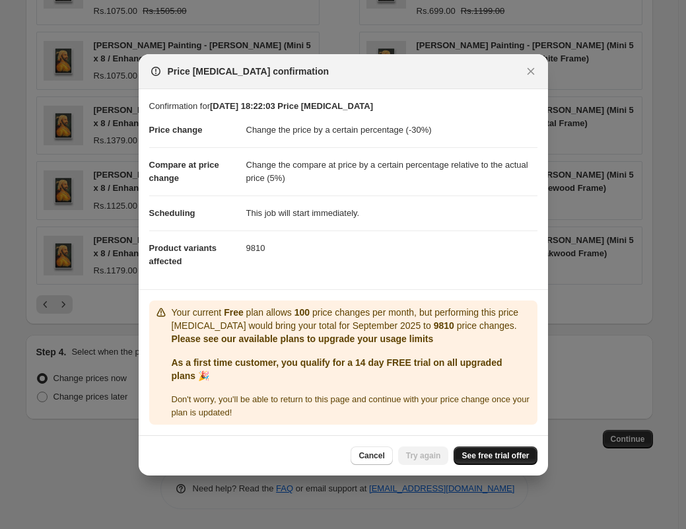
click at [501, 461] on span "See free trial offer" at bounding box center [494, 455] width 67 height 11
click at [466, 461] on span "See free trial offer" at bounding box center [494, 455] width 67 height 11
click at [257, 243] on dd "9810" at bounding box center [391, 247] width 291 height 35
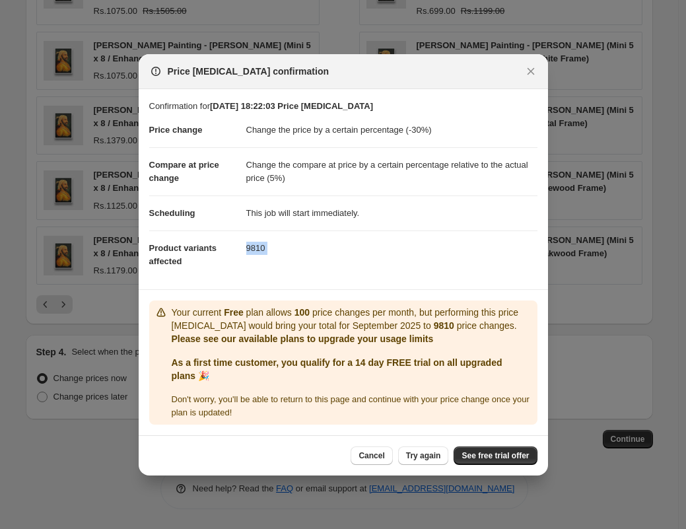
click at [257, 243] on dd "9810" at bounding box center [391, 247] width 291 height 35
click at [259, 242] on dd "9810" at bounding box center [391, 247] width 291 height 35
click at [259, 241] on dd "9810" at bounding box center [391, 247] width 291 height 35
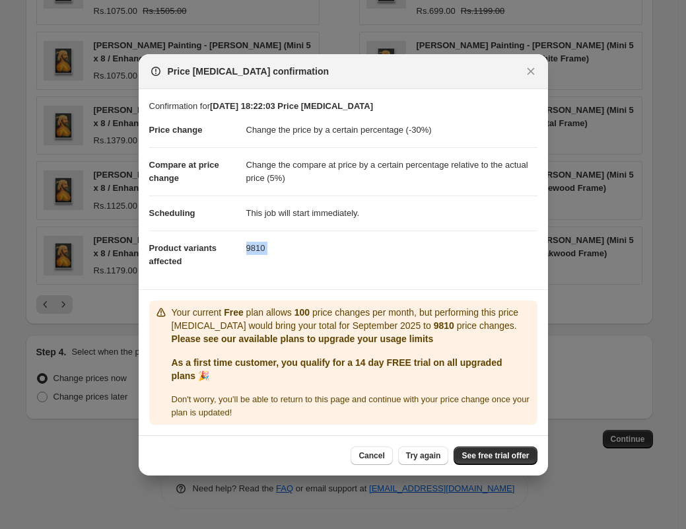
click at [259, 241] on dd "9810" at bounding box center [391, 247] width 291 height 35
click at [420, 458] on span "Try again" at bounding box center [423, 455] width 35 height 11
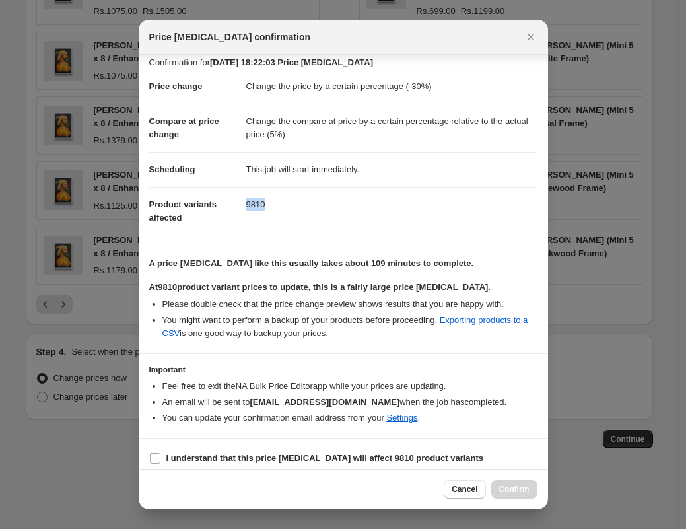
scroll to position [18, 0]
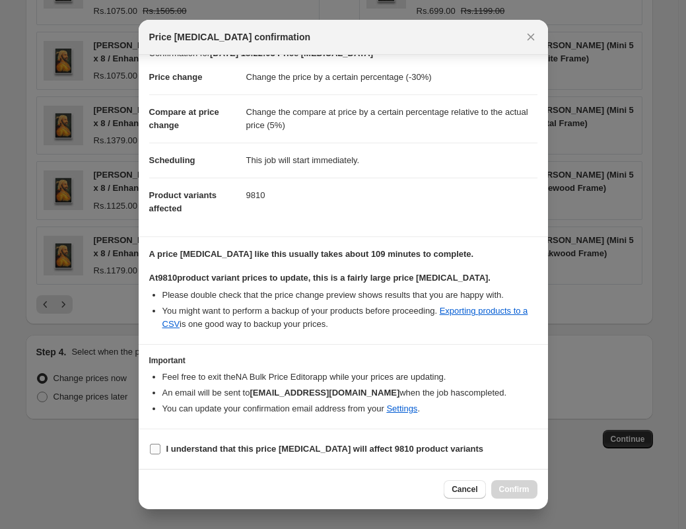
click at [242, 454] on span "I understand that this price change job will affect 9810 product variants" at bounding box center [324, 448] width 317 height 13
click at [160, 454] on input "I understand that this price change job will affect 9810 product variants" at bounding box center [155, 448] width 11 height 11
checkbox input "true"
click at [507, 494] on button "Confirm" at bounding box center [514, 489] width 46 height 18
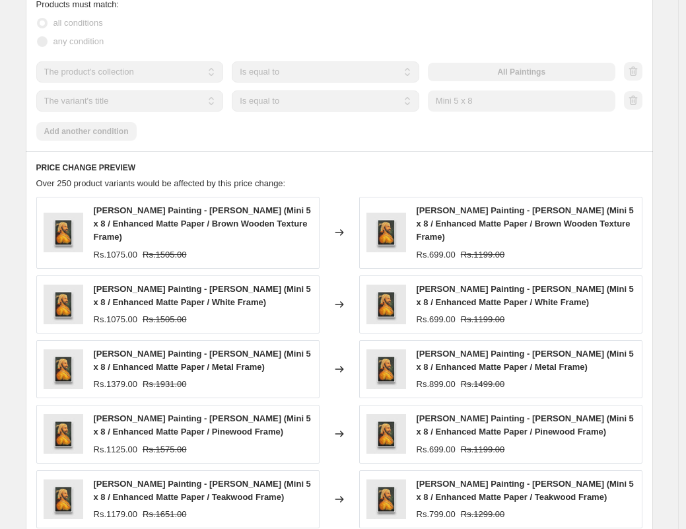
scroll to position [1552, 0]
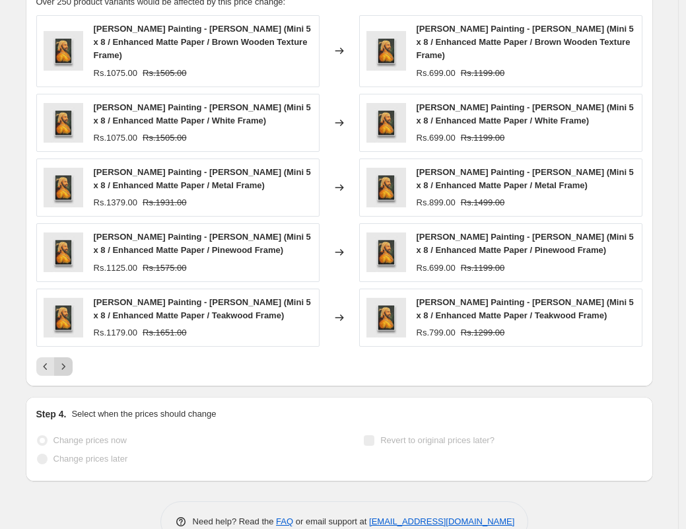
click at [66, 373] on icon "Next" at bounding box center [63, 366] width 13 height 13
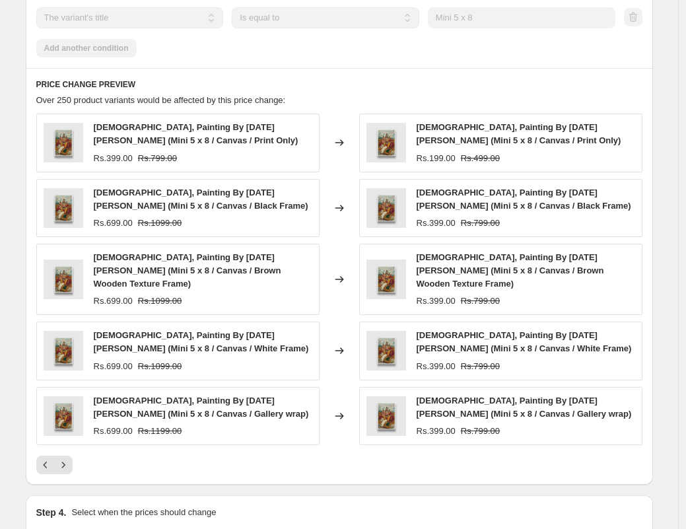
scroll to position [1452, 0]
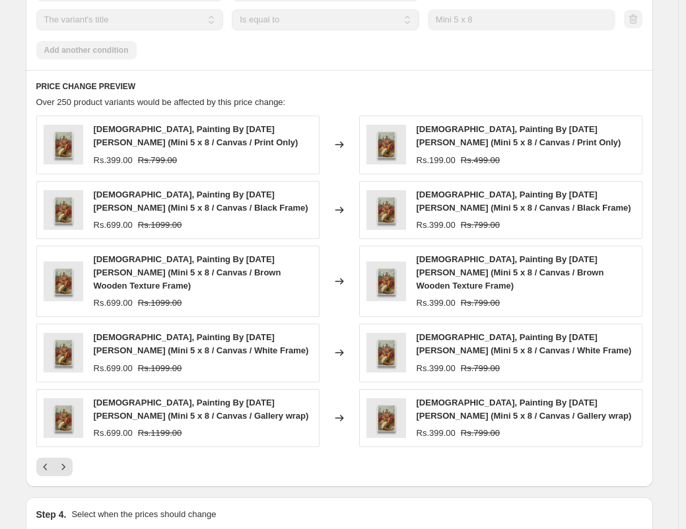
click at [67, 446] on div "PRICE CHANGE PREVIEW Over 250 product variants would be affected by this price …" at bounding box center [339, 278] width 627 height 416
click at [69, 460] on icon "Next" at bounding box center [63, 466] width 13 height 13
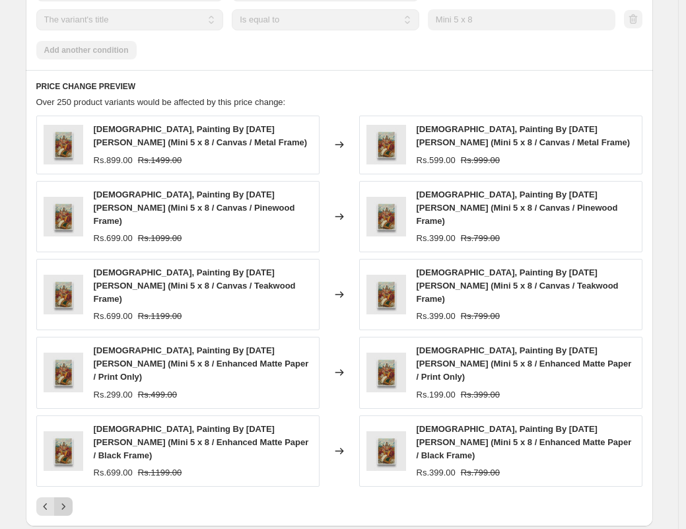
click at [73, 497] on button "Next" at bounding box center [63, 506] width 18 height 18
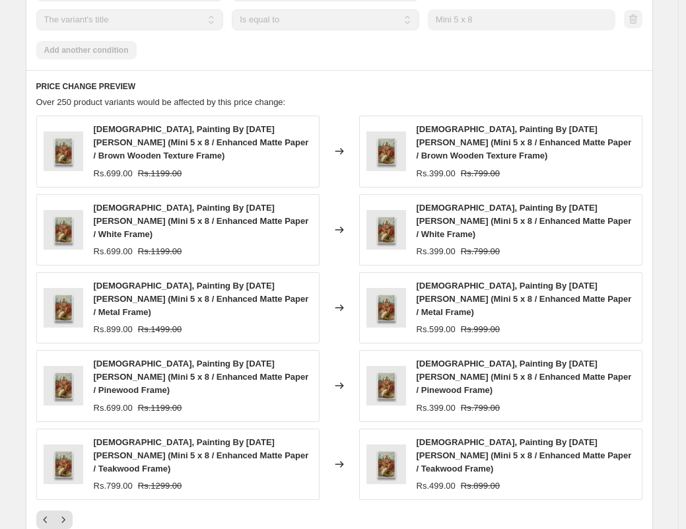
scroll to position [1449, 0]
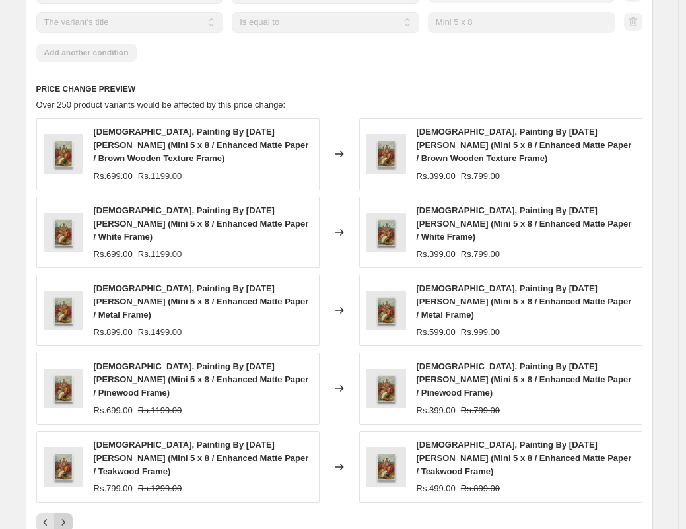
click at [68, 515] on icon "Next" at bounding box center [63, 521] width 13 height 13
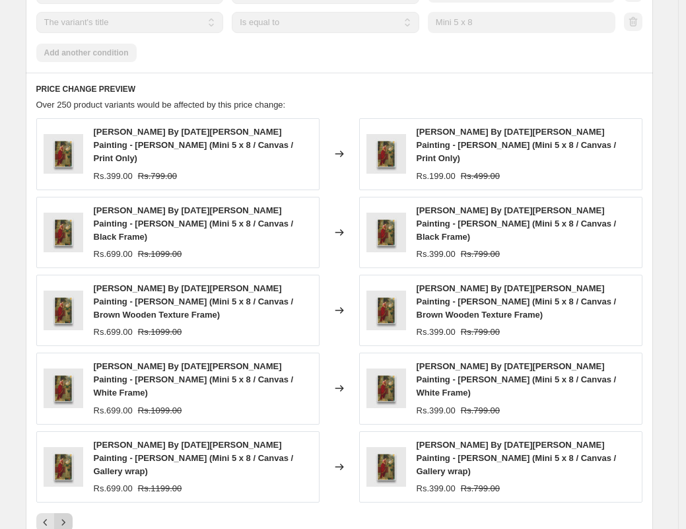
click at [73, 513] on button "Next" at bounding box center [63, 522] width 18 height 18
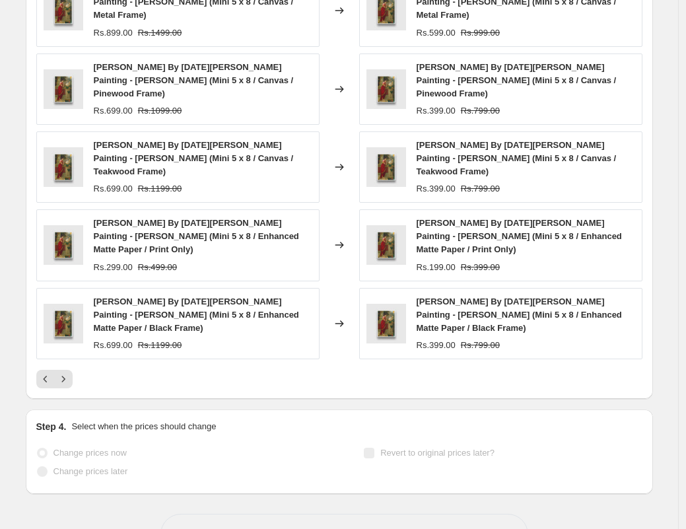
scroll to position [1593, 0]
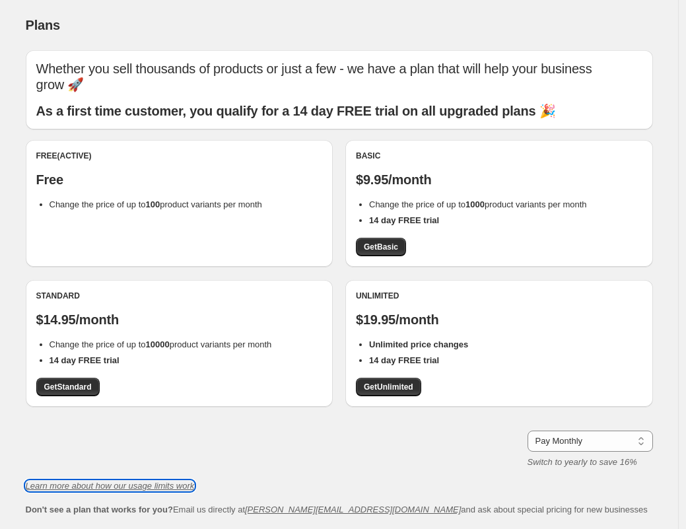
click at [169, 480] on icon "Learn more about how our usage limits work" at bounding box center [110, 485] width 169 height 10
click at [162, 339] on b "10000" at bounding box center [158, 344] width 24 height 10
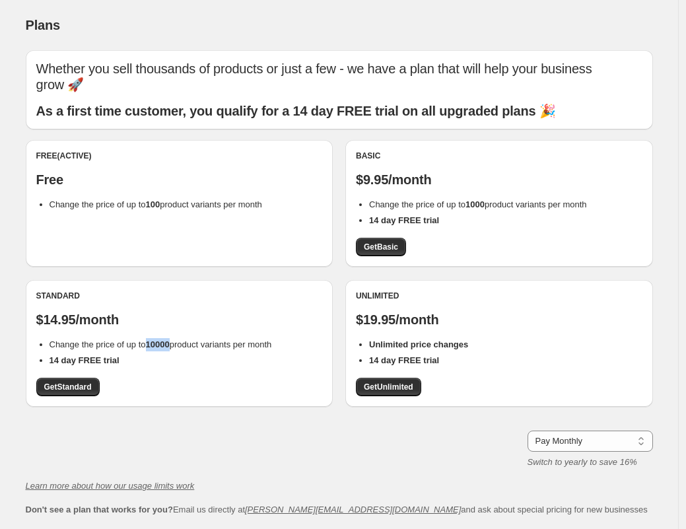
click at [162, 339] on b "10000" at bounding box center [158, 344] width 24 height 10
click at [409, 381] on span "Get Unlimited" at bounding box center [388, 386] width 49 height 11
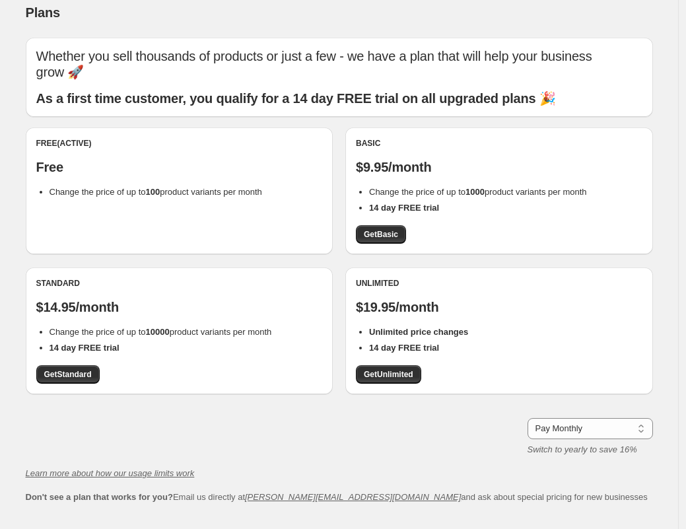
scroll to position [30, 0]
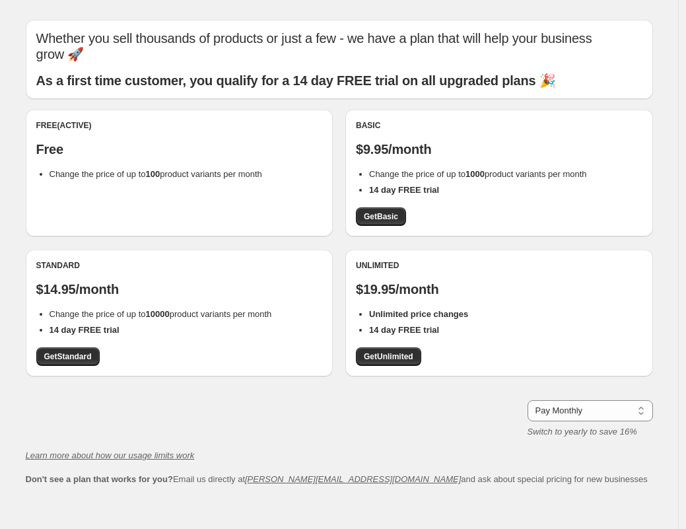
drag, startPoint x: 259, startPoint y: 469, endPoint x: 368, endPoint y: 460, distance: 109.2
click at [368, 474] on span "Don't see a plan that works for you? Email us directly at chris@northern-apps.c…" at bounding box center [337, 479] width 622 height 10
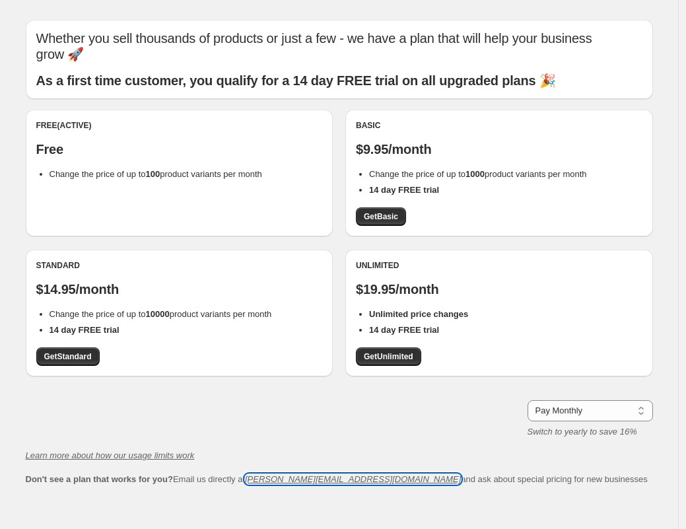
copy span "chris@northern-apps.com"
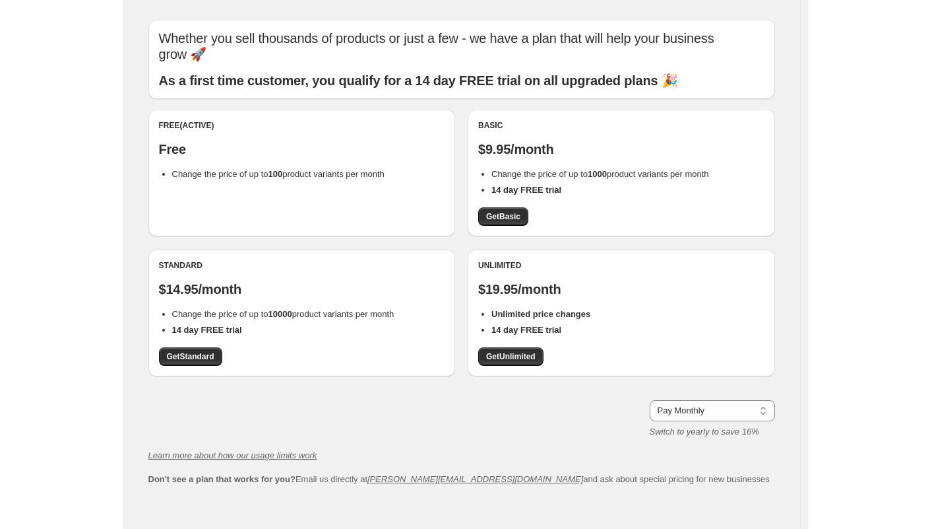
scroll to position [0, 0]
